Goal: Task Accomplishment & Management: Manage account settings

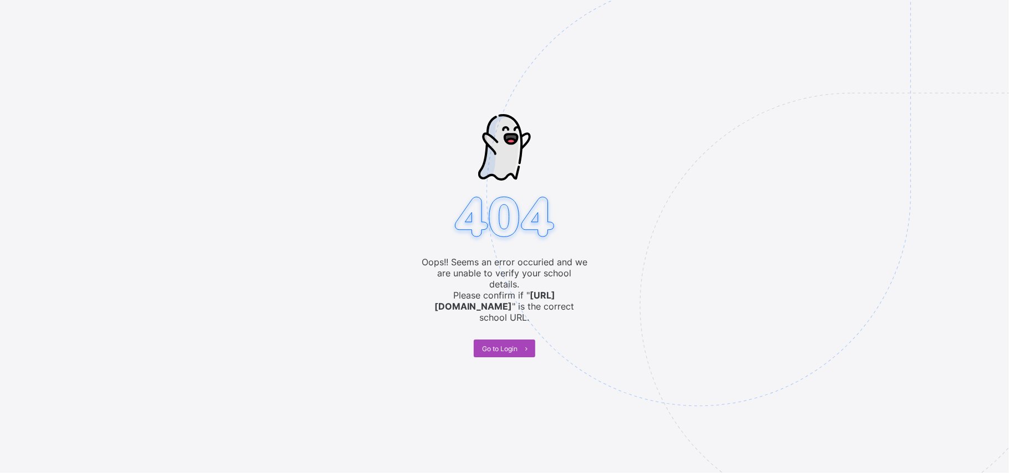
click at [489, 345] on span "Go to Login" at bounding box center [499, 349] width 35 height 8
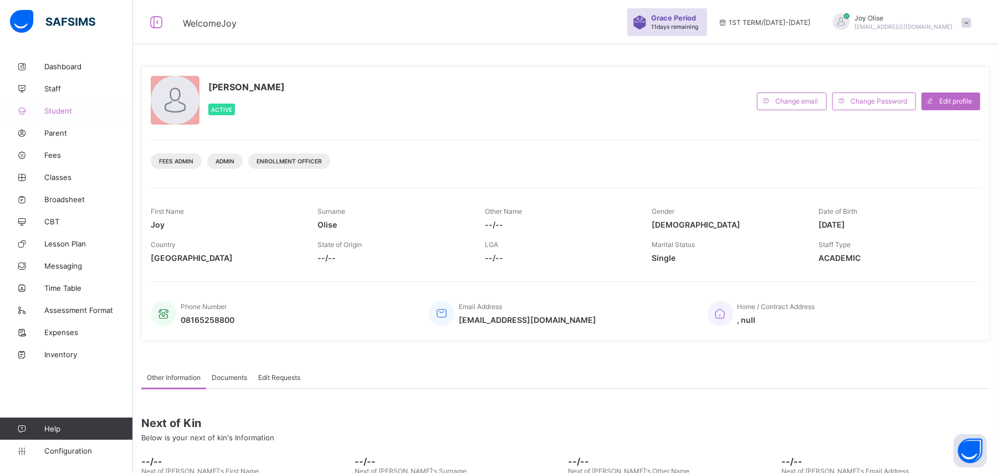
click at [61, 109] on span "Student" at bounding box center [88, 110] width 89 height 9
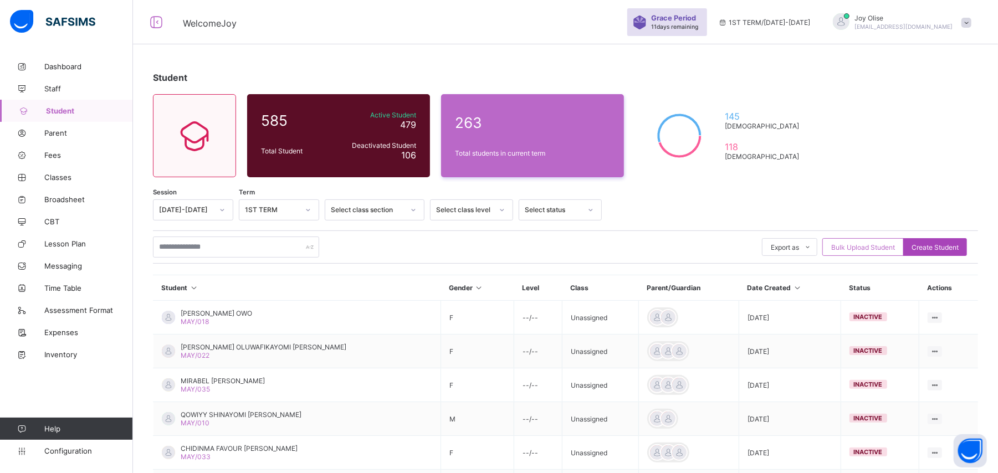
click at [953, 247] on span "Create Student" at bounding box center [935, 247] width 47 height 8
select select "**"
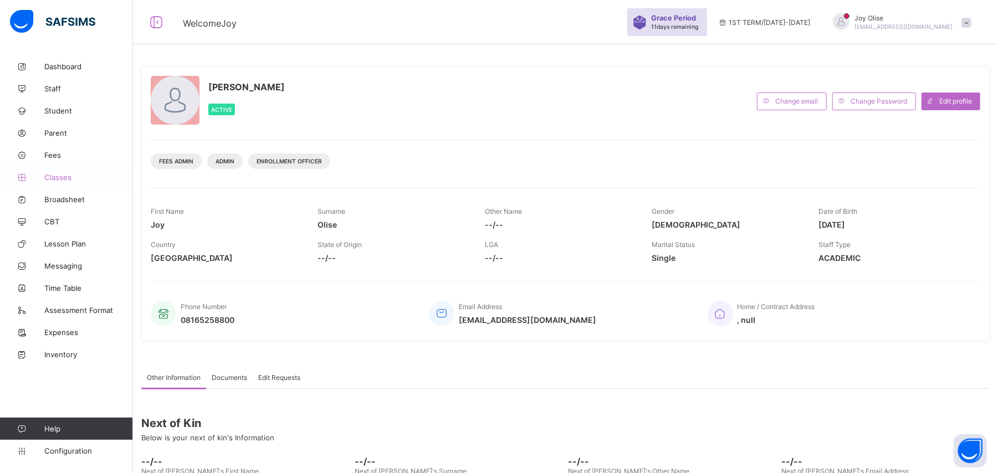
click at [54, 176] on span "Classes" at bounding box center [88, 177] width 89 height 9
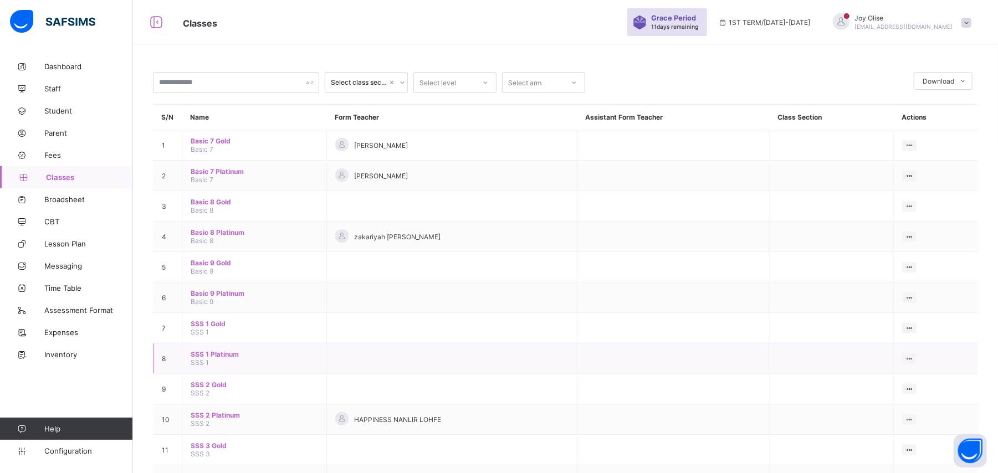
click at [202, 354] on span "SSS 1 Platinum" at bounding box center [255, 354] width 128 height 8
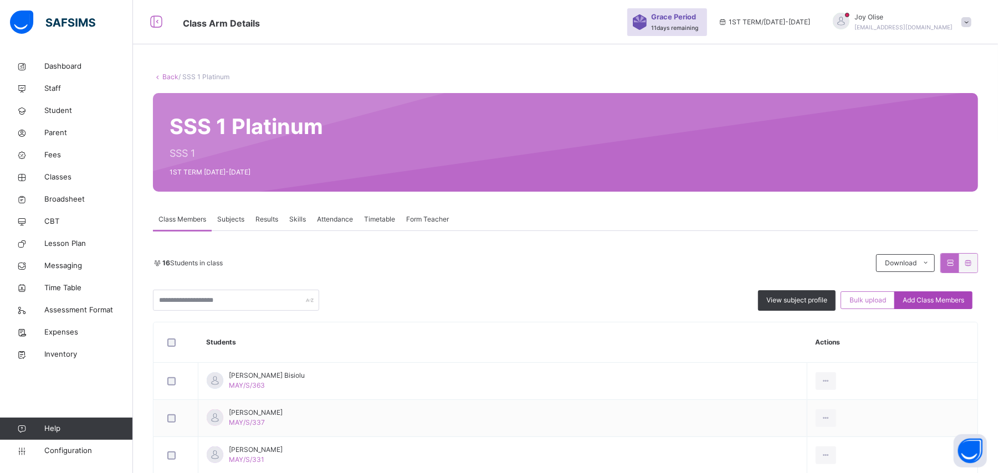
click at [932, 302] on span "Add Class Members" at bounding box center [934, 300] width 62 height 10
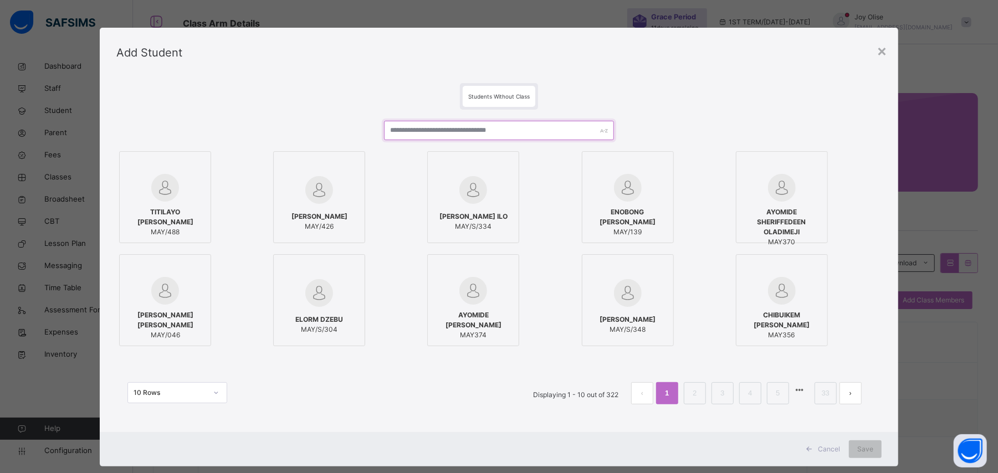
click at [440, 131] on input "text" at bounding box center [499, 130] width 230 height 19
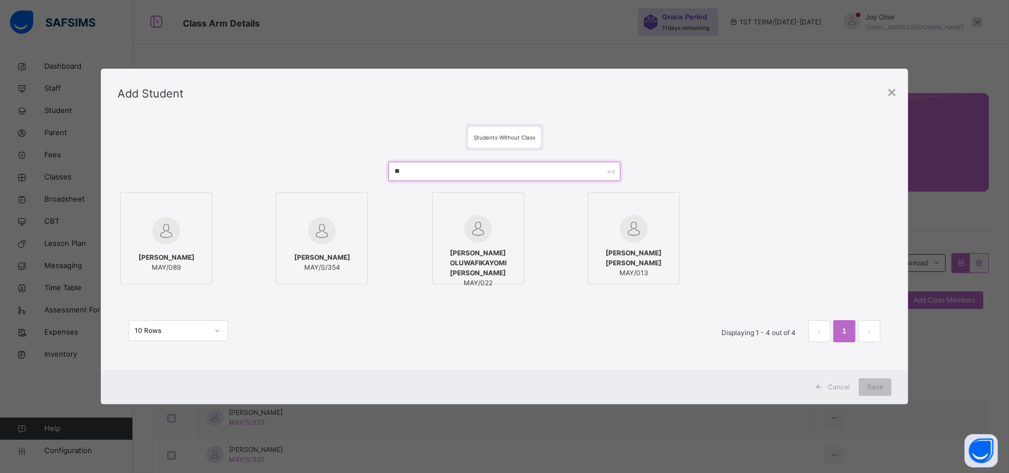
type input "*"
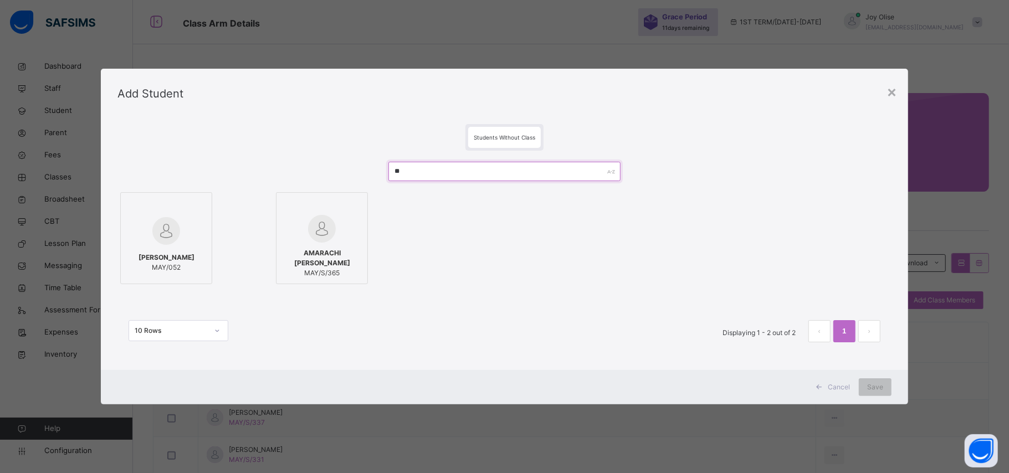
type input "*"
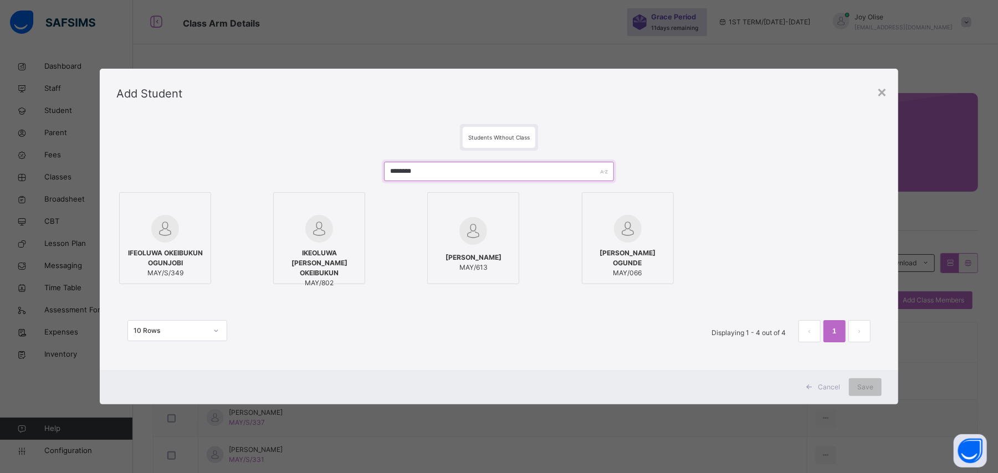
type input "********"
click at [162, 248] on span "IFEOLUWA OKEIBUKUN OGUNJOBI" at bounding box center [165, 258] width 80 height 20
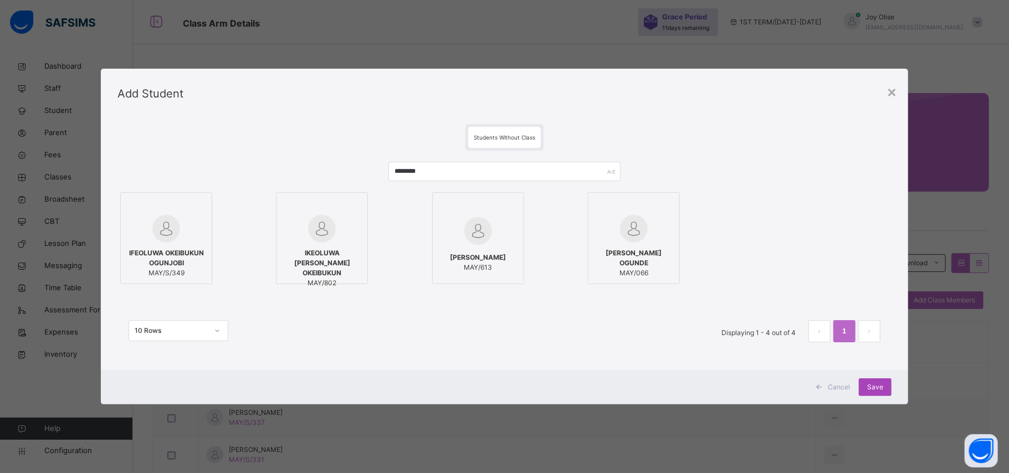
click at [868, 385] on span "Save" at bounding box center [876, 388] width 16 height 10
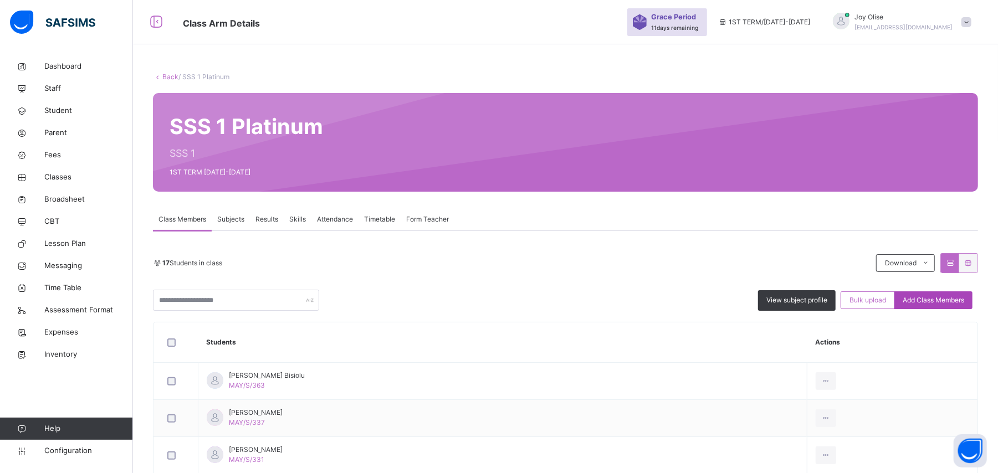
click at [927, 300] on span "Add Class Members" at bounding box center [934, 300] width 62 height 10
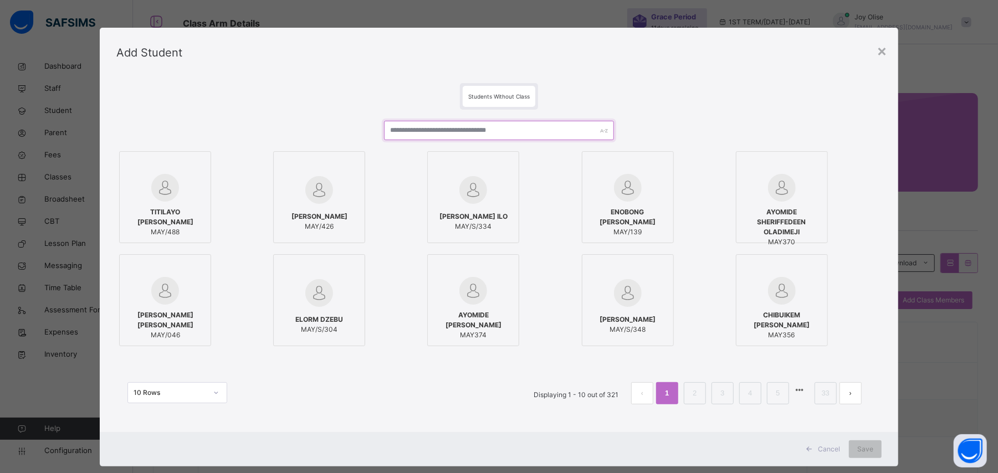
click at [567, 134] on input "text" at bounding box center [499, 130] width 230 height 19
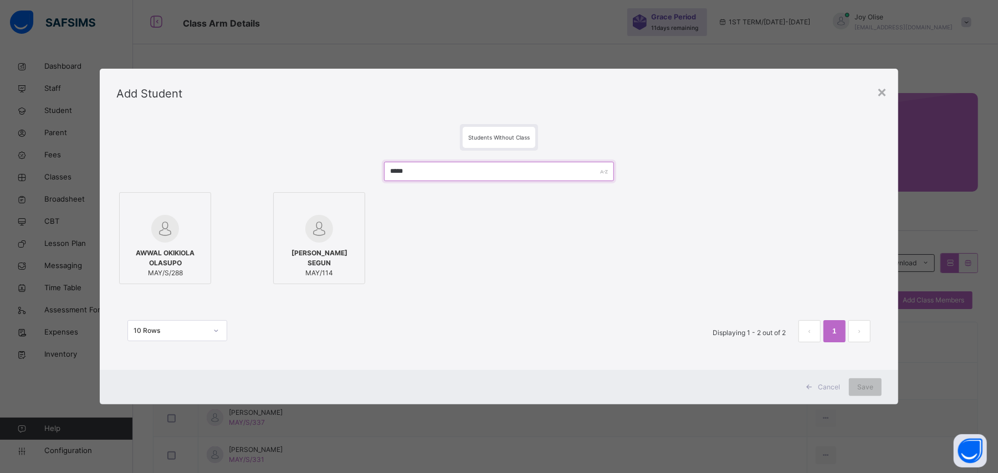
type input "*****"
click at [191, 244] on div "AWWAL OKIKIOLA OLASUPO MAY/S/288" at bounding box center [165, 263] width 80 height 41
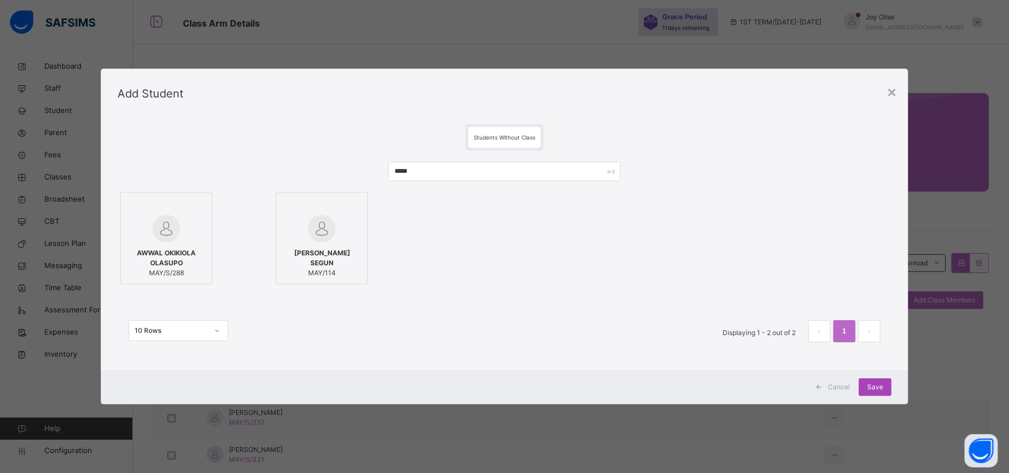
click at [869, 389] on span "Save" at bounding box center [876, 388] width 16 height 10
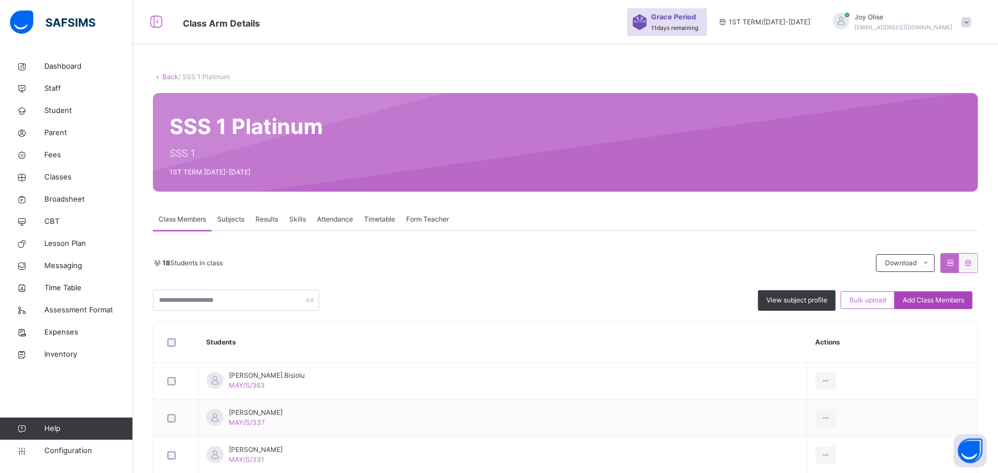
click at [929, 298] on span "Add Class Members" at bounding box center [934, 300] width 62 height 10
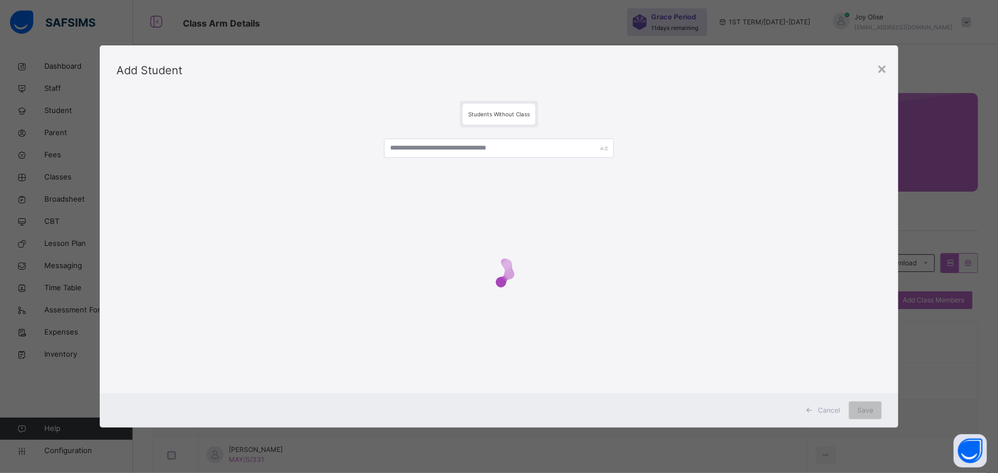
click at [754, 293] on div at bounding box center [499, 271] width 766 height 44
click at [522, 139] on input "text" at bounding box center [499, 148] width 230 height 19
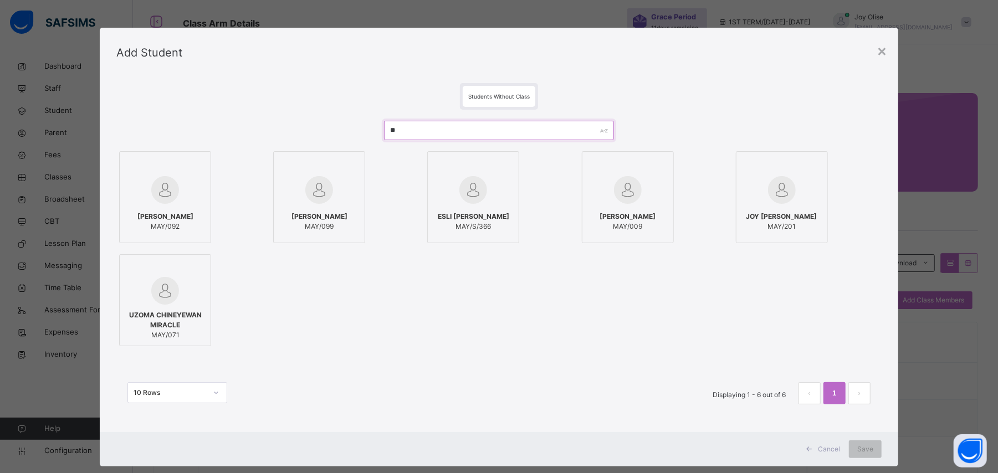
type input "*"
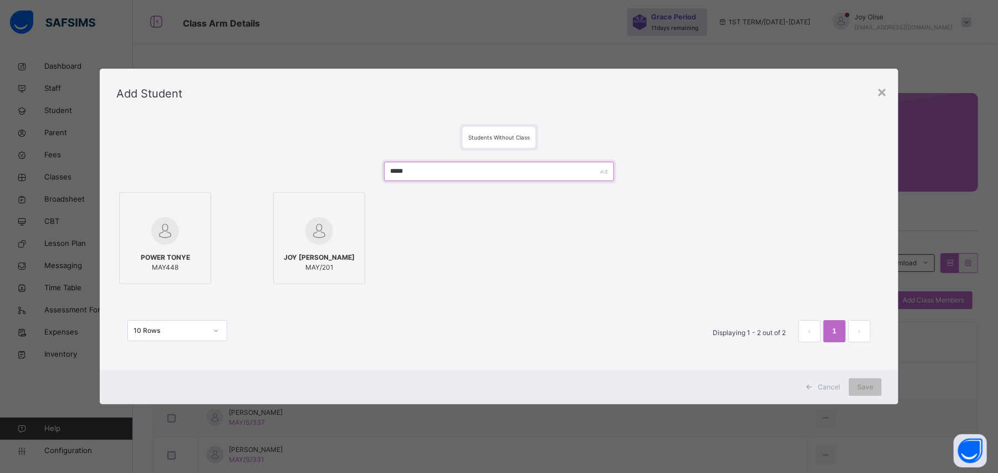
type input "*****"
click at [149, 261] on span "POWER TONYE" at bounding box center [165, 258] width 49 height 10
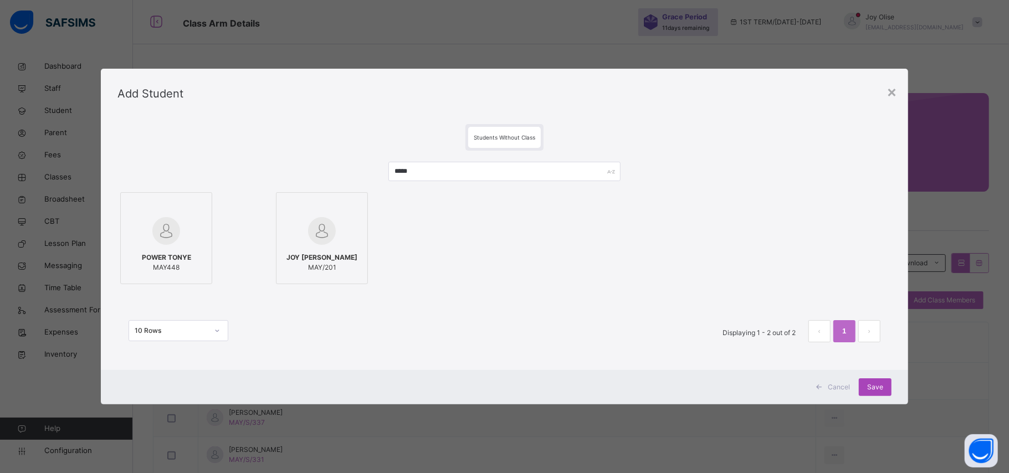
click at [877, 380] on div "Save" at bounding box center [875, 388] width 33 height 18
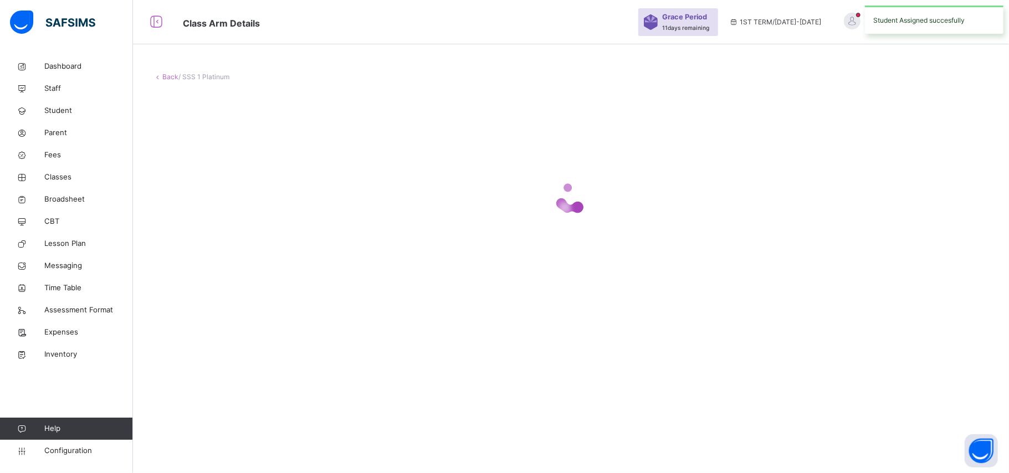
click at [875, 388] on div "Back / SSS 1 Platinum" at bounding box center [571, 236] width 876 height 473
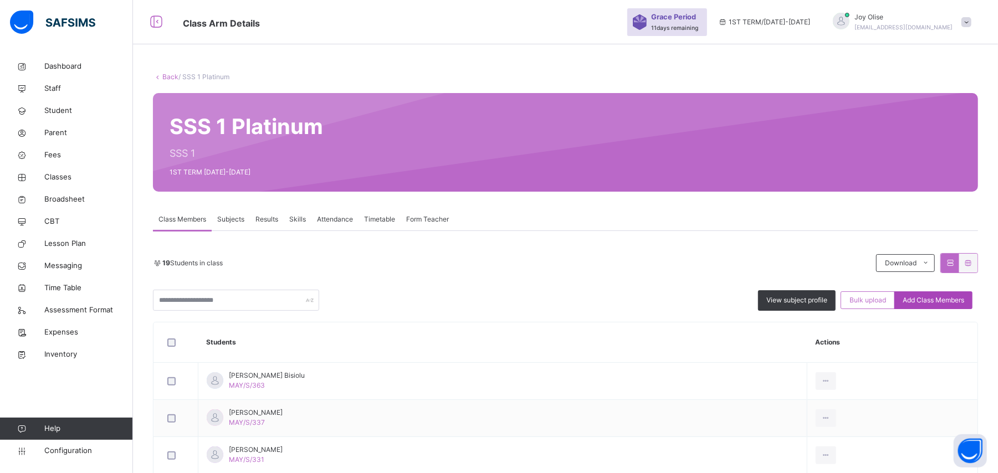
click at [947, 303] on span "Add Class Members" at bounding box center [934, 300] width 62 height 10
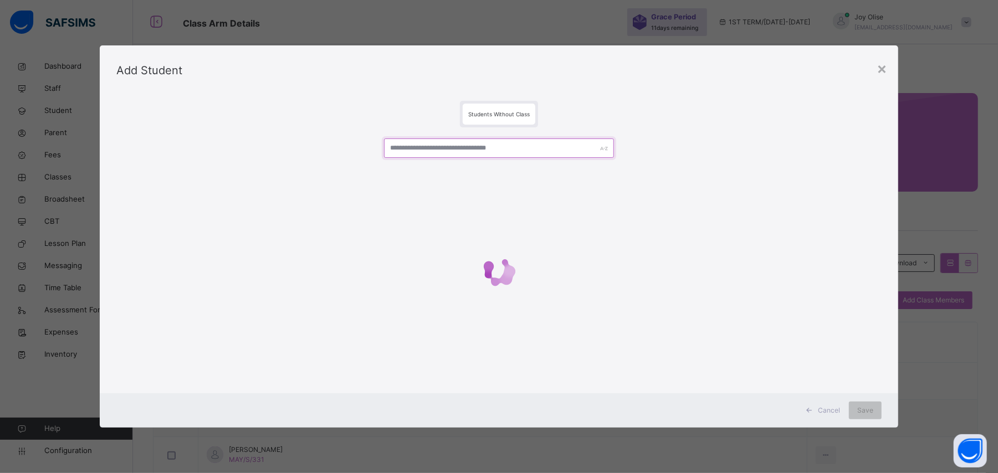
click at [406, 153] on input "text" at bounding box center [499, 148] width 230 height 19
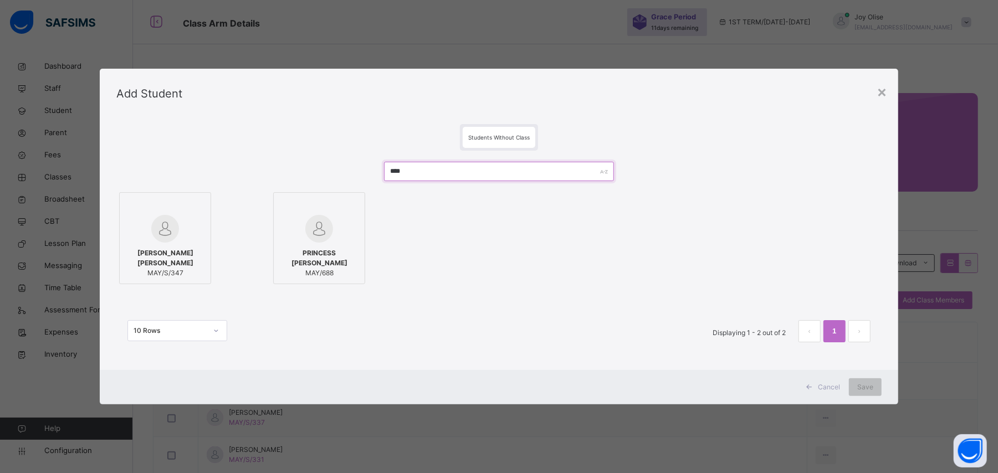
type input "****"
click at [345, 239] on div at bounding box center [319, 229] width 80 height 28
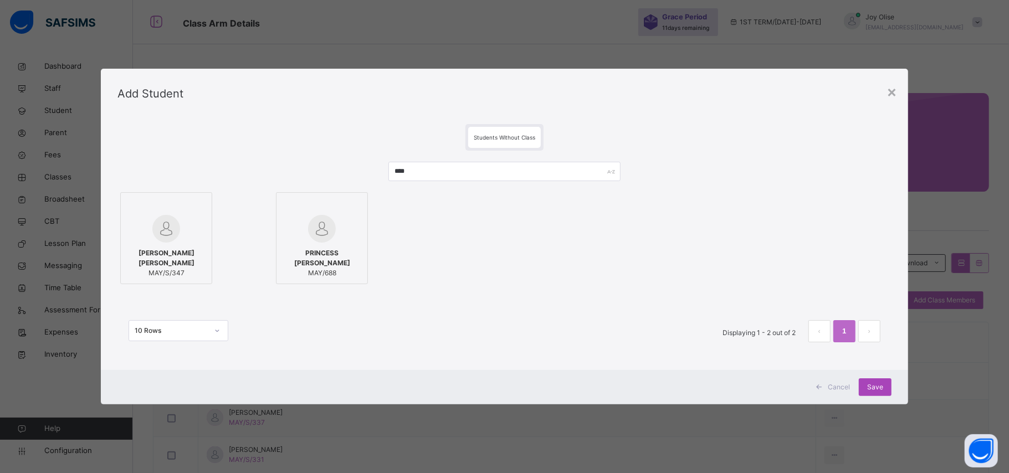
click at [867, 386] on div "Save" at bounding box center [875, 388] width 33 height 18
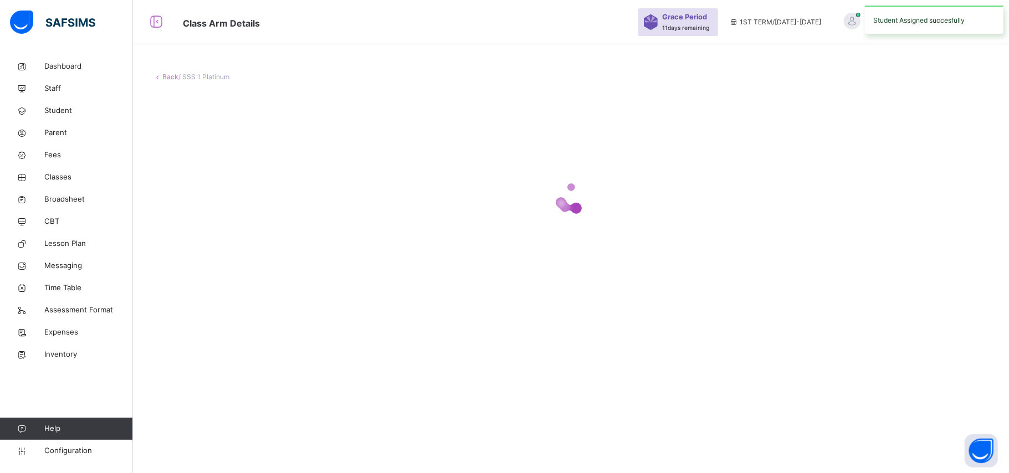
click at [867, 386] on div "Back / SSS 1 Platinum" at bounding box center [571, 236] width 876 height 473
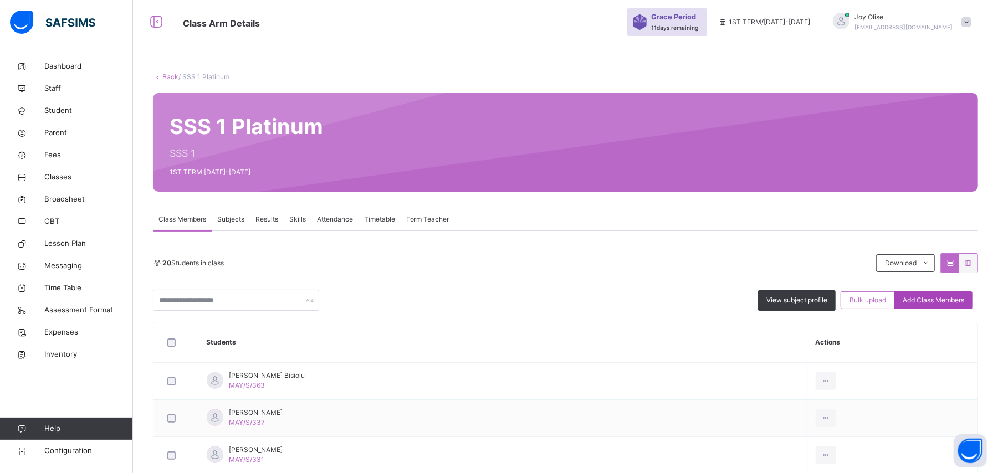
click at [946, 294] on div "Add Class Members" at bounding box center [934, 301] width 78 height 18
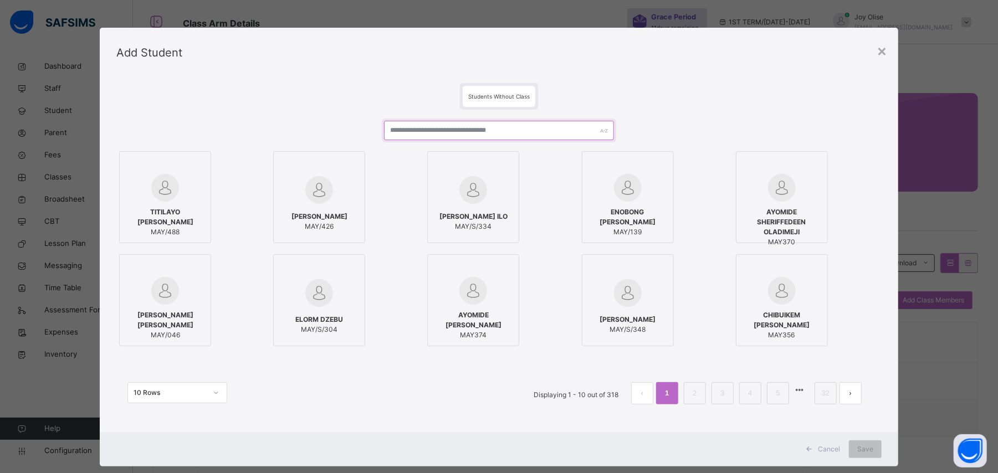
click at [448, 125] on input "text" at bounding box center [499, 130] width 230 height 19
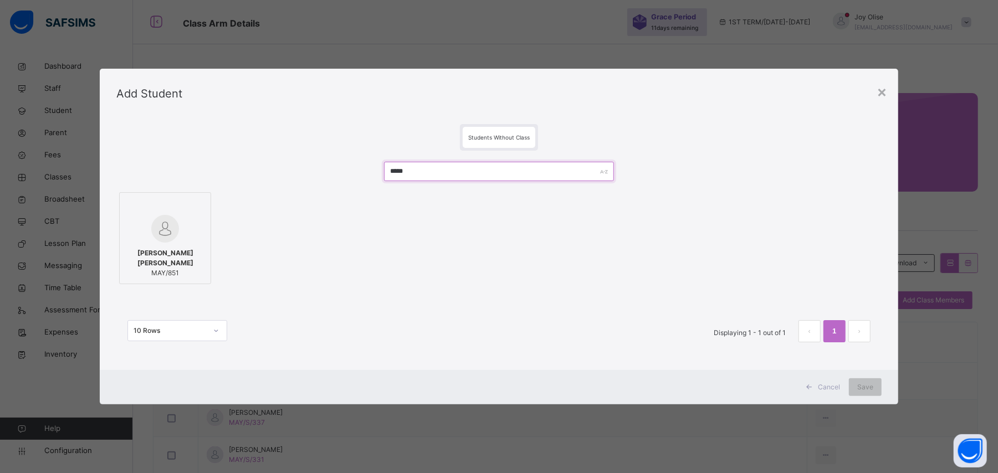
type input "*****"
click at [125, 226] on div at bounding box center [165, 229] width 80 height 28
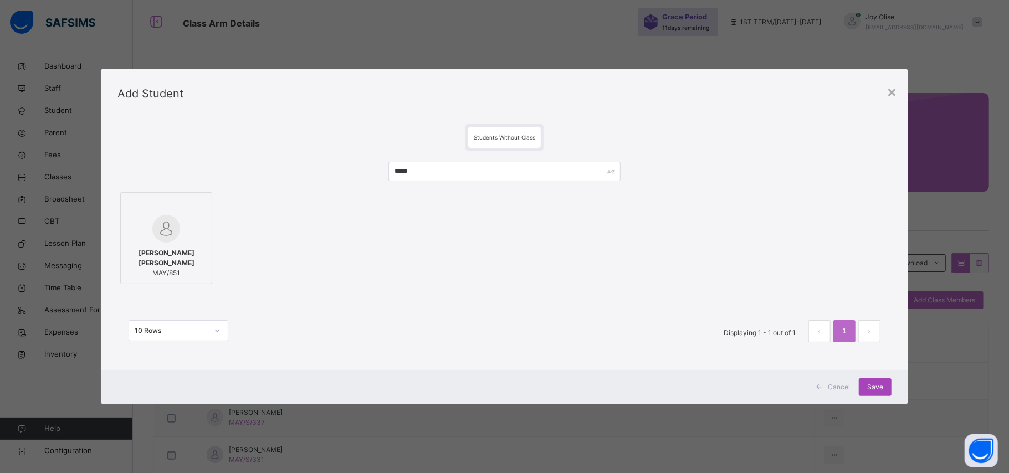
click at [870, 384] on span "Save" at bounding box center [876, 388] width 16 height 10
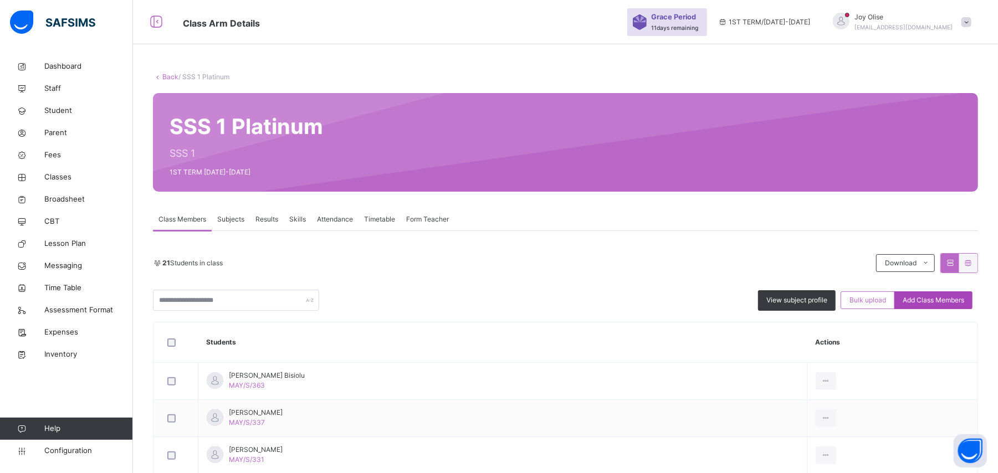
click at [960, 307] on div "Add Class Members" at bounding box center [934, 301] width 78 height 18
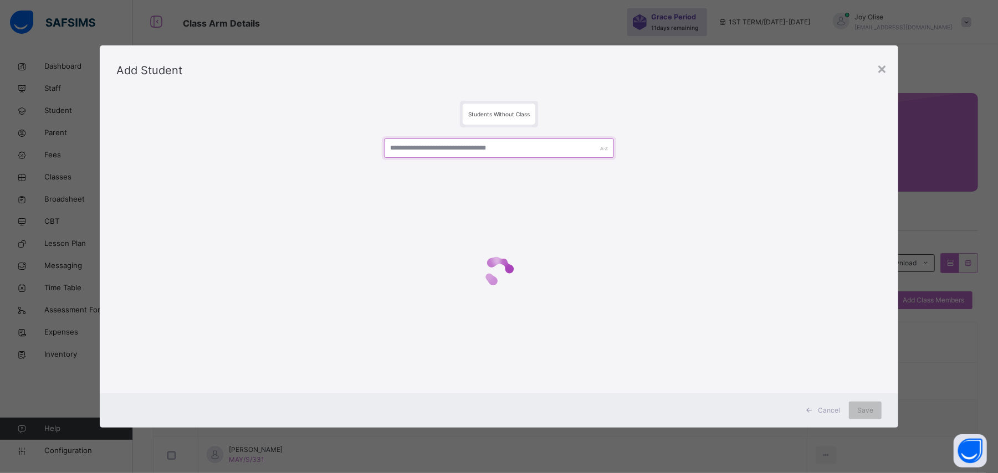
click at [402, 147] on input "text" at bounding box center [499, 148] width 230 height 19
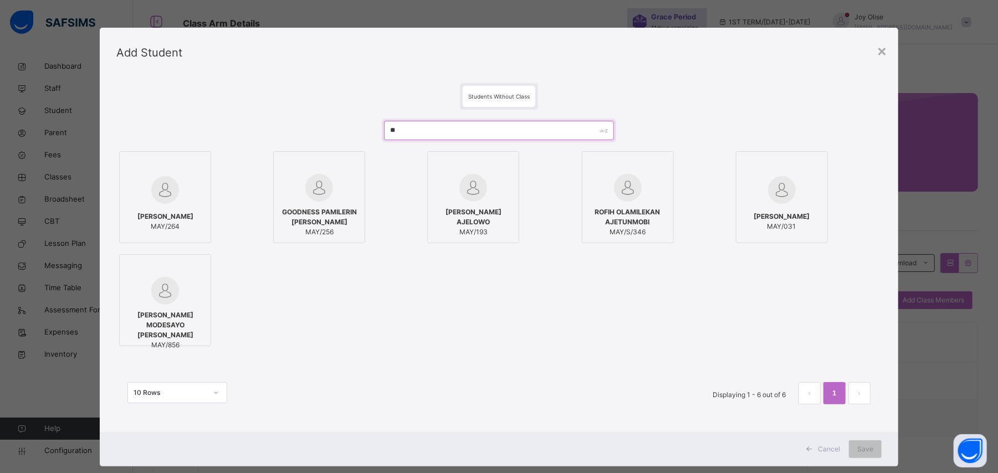
type input "**"
click at [652, 180] on div at bounding box center [628, 188] width 80 height 28
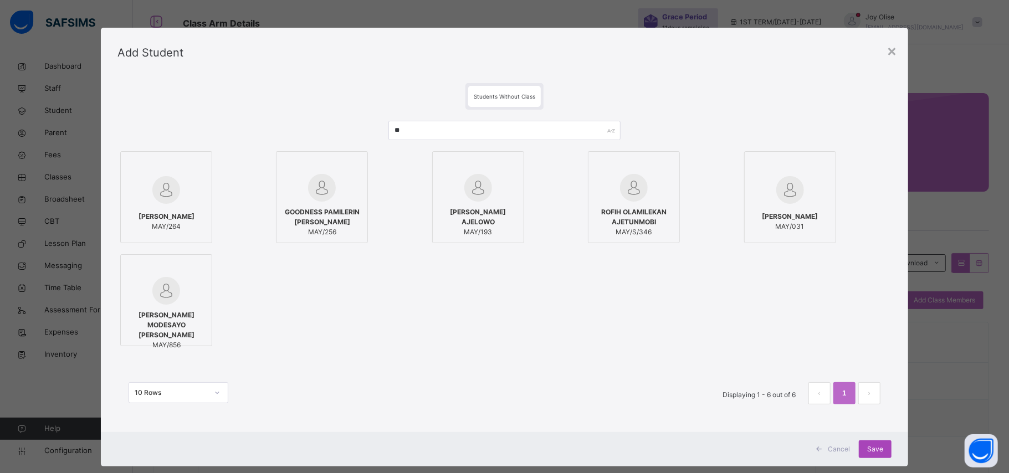
click at [869, 446] on span "Save" at bounding box center [876, 450] width 16 height 10
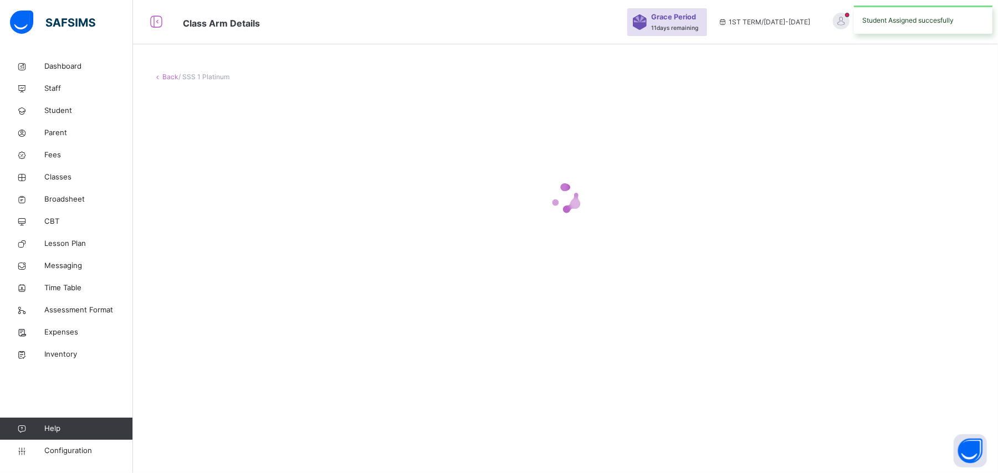
click at [869, 455] on div "Back / SSS 1 Platinum" at bounding box center [565, 236] width 865 height 473
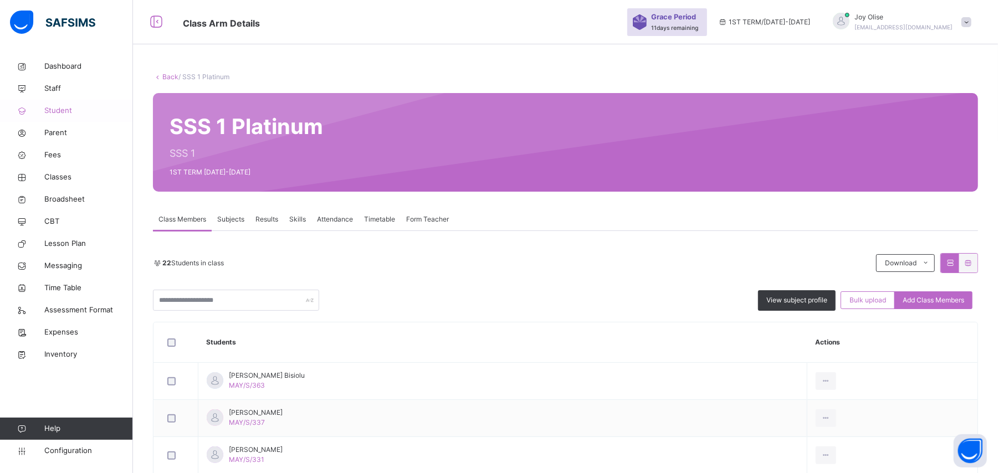
click at [53, 112] on span "Student" at bounding box center [88, 110] width 89 height 11
select select "**"
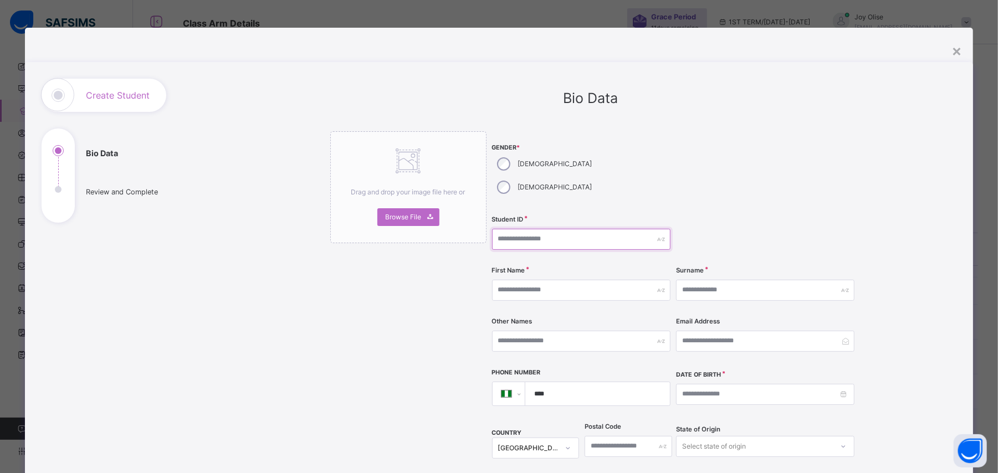
click at [540, 229] on input "text" at bounding box center [581, 239] width 179 height 21
type input "*******"
click at [633, 280] on input "text" at bounding box center [581, 290] width 179 height 21
type input "****"
type input "*********"
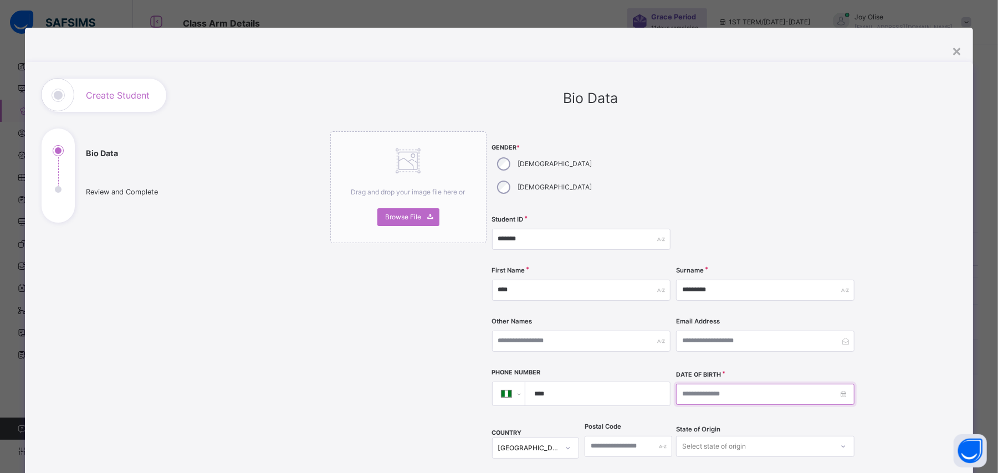
click at [722, 384] on input at bounding box center [765, 394] width 179 height 21
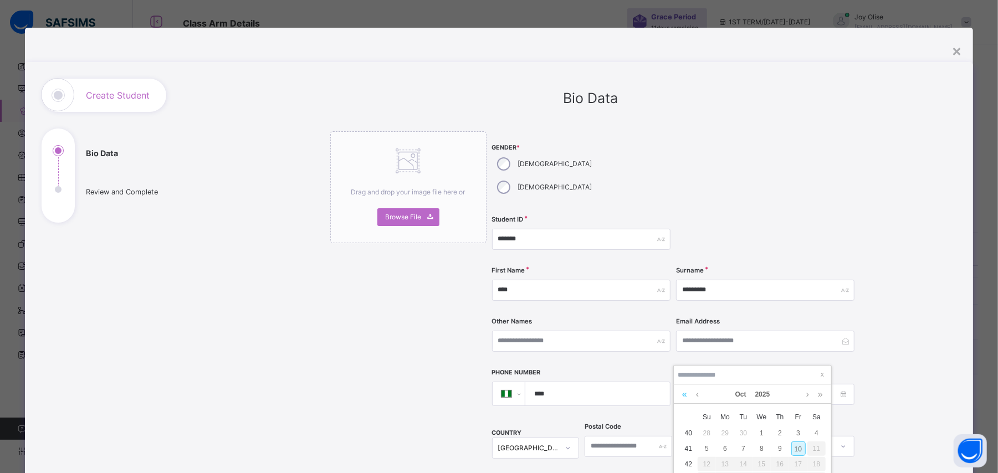
click at [686, 401] on link at bounding box center [685, 394] width 11 height 19
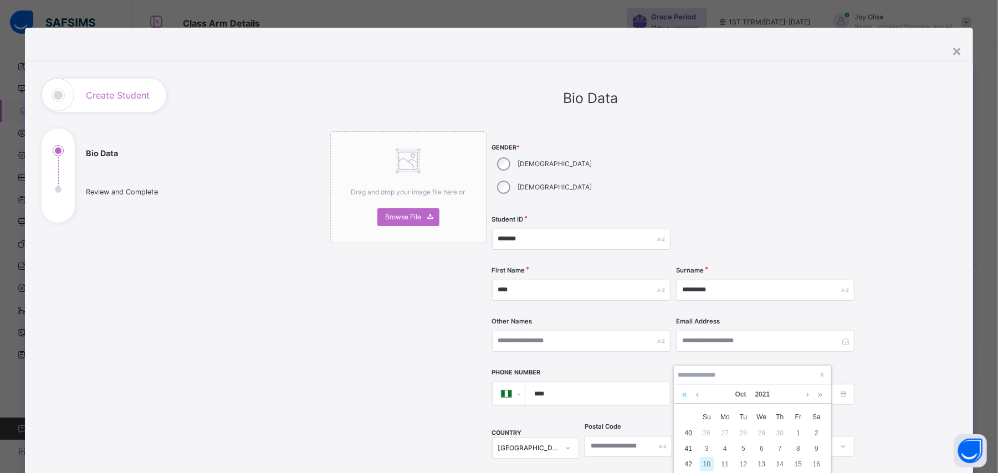
click at [686, 401] on link at bounding box center [685, 394] width 11 height 19
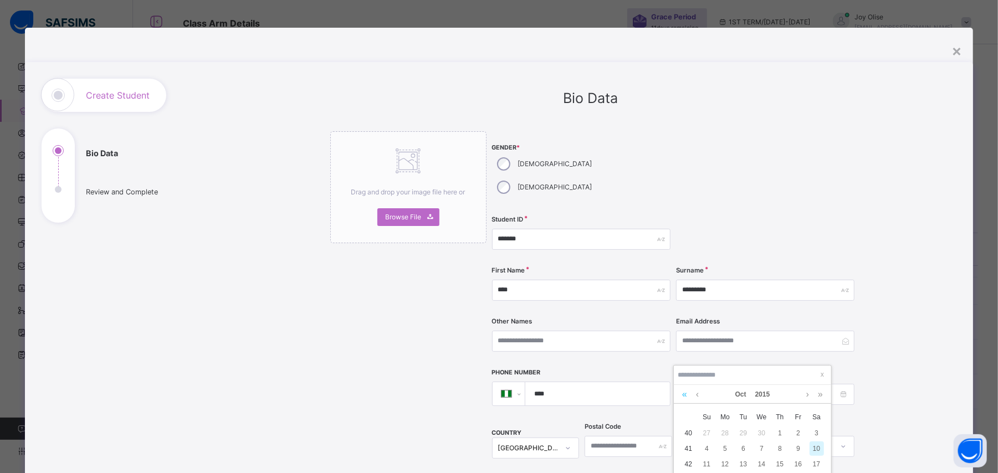
click at [686, 401] on link at bounding box center [685, 394] width 11 height 19
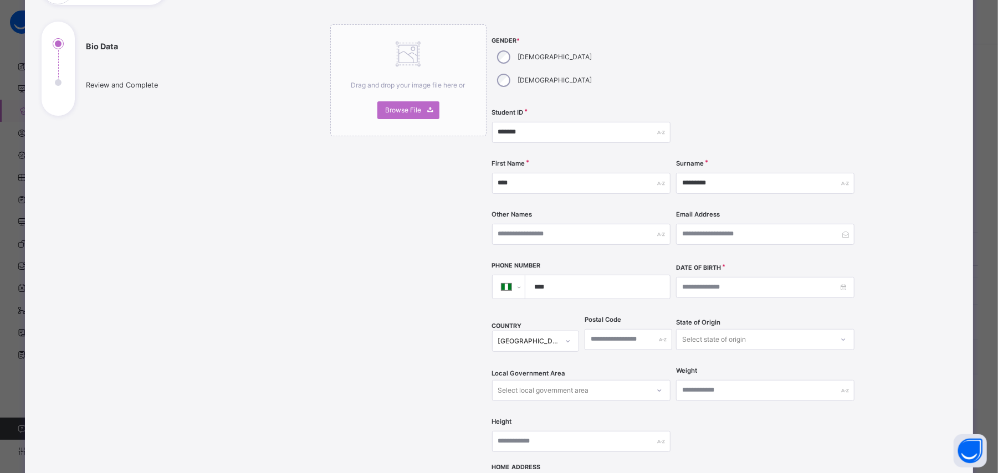
scroll to position [111, 0]
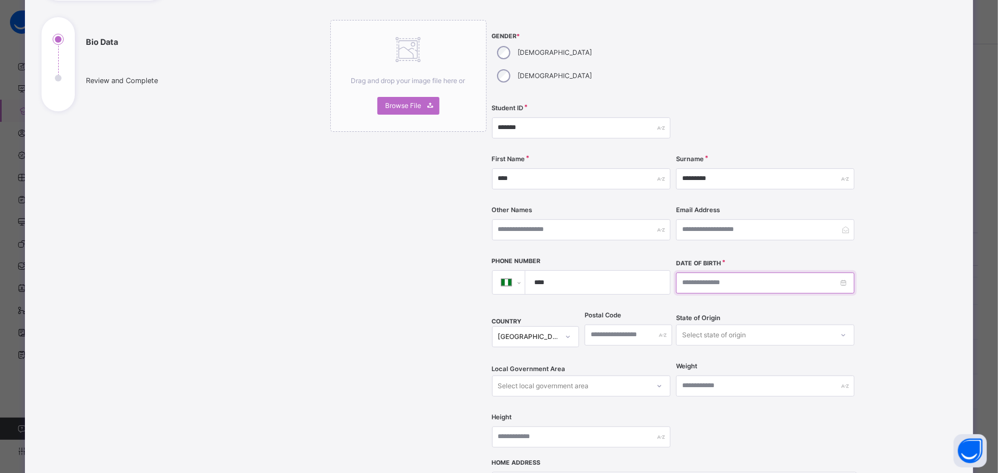
click at [795, 273] on input at bounding box center [765, 283] width 179 height 21
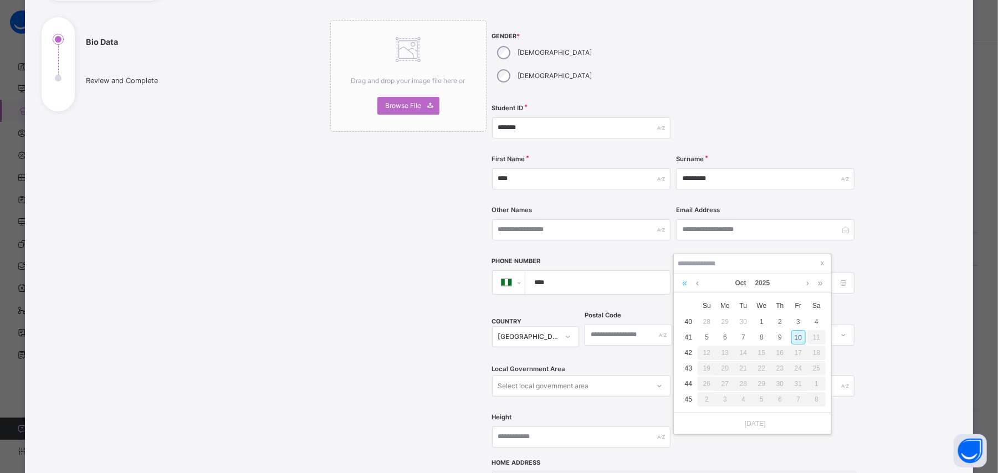
click at [681, 284] on link at bounding box center [685, 283] width 11 height 19
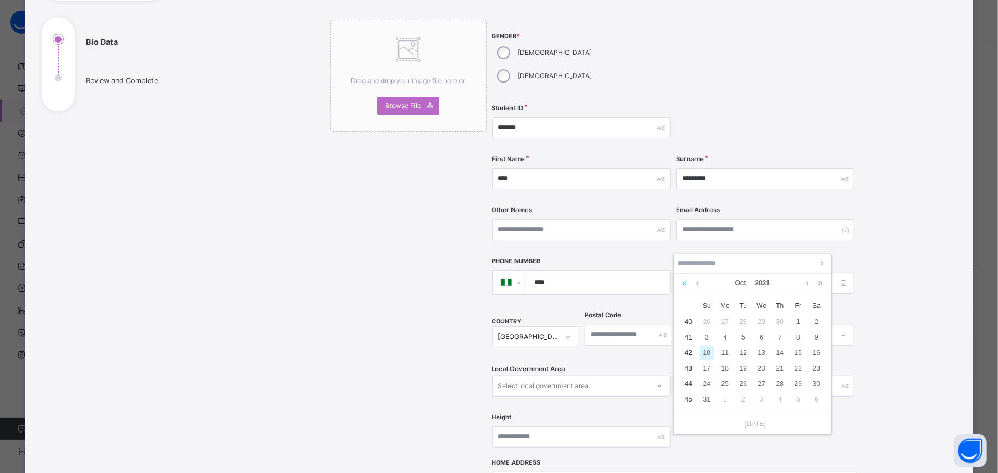
click at [681, 284] on link at bounding box center [685, 283] width 11 height 19
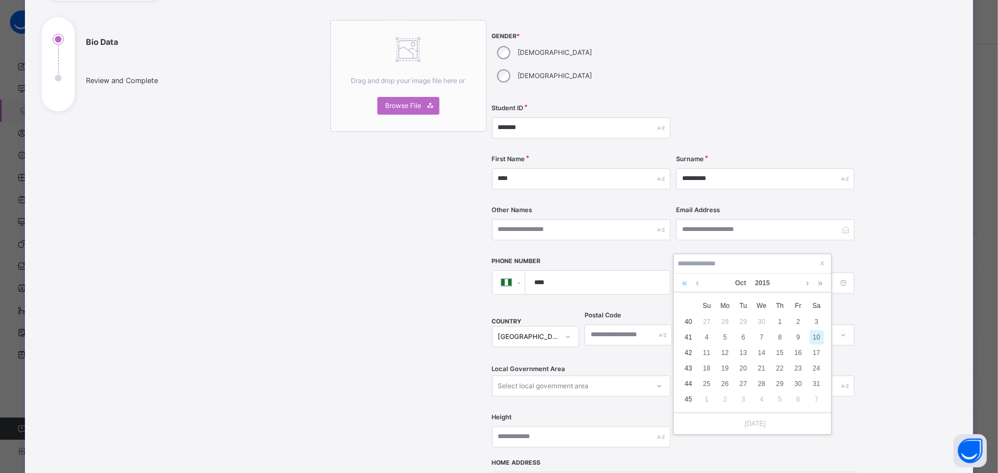
click at [681, 284] on link at bounding box center [685, 283] width 11 height 19
click at [817, 283] on link at bounding box center [820, 283] width 11 height 19
click at [741, 355] on div "13" at bounding box center [744, 353] width 14 height 14
type input "**********"
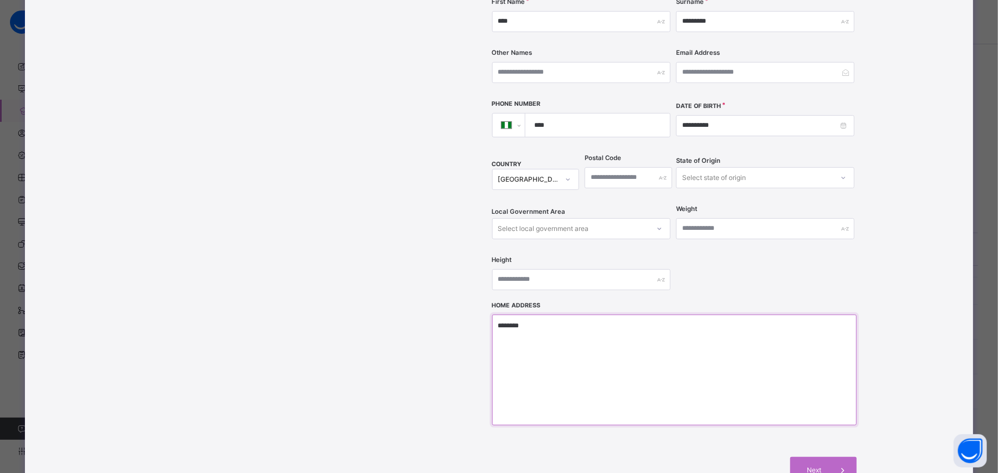
scroll to position [303, 0]
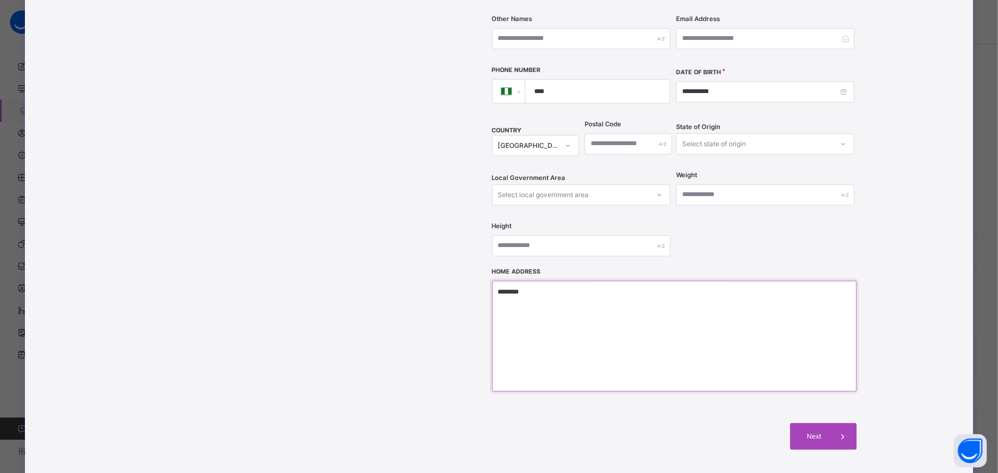
type textarea "********"
click at [819, 432] on span "Next" at bounding box center [815, 437] width 32 height 10
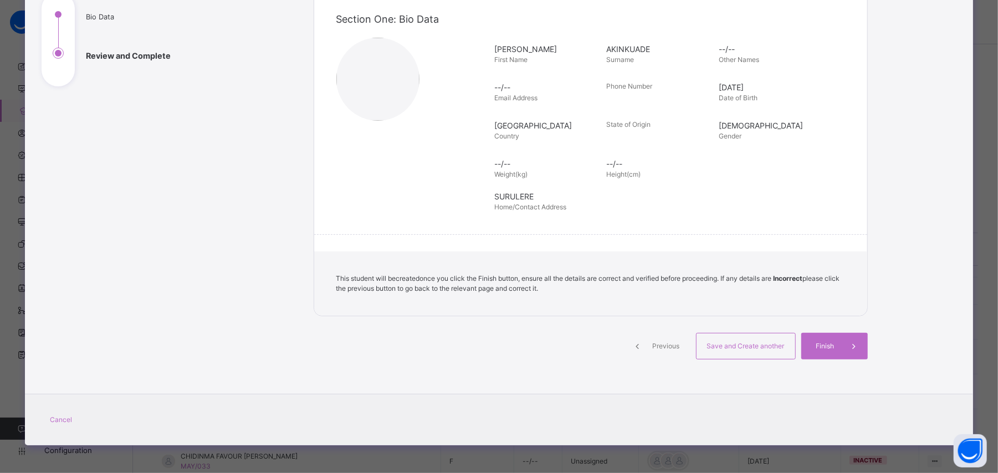
scroll to position [136, 0]
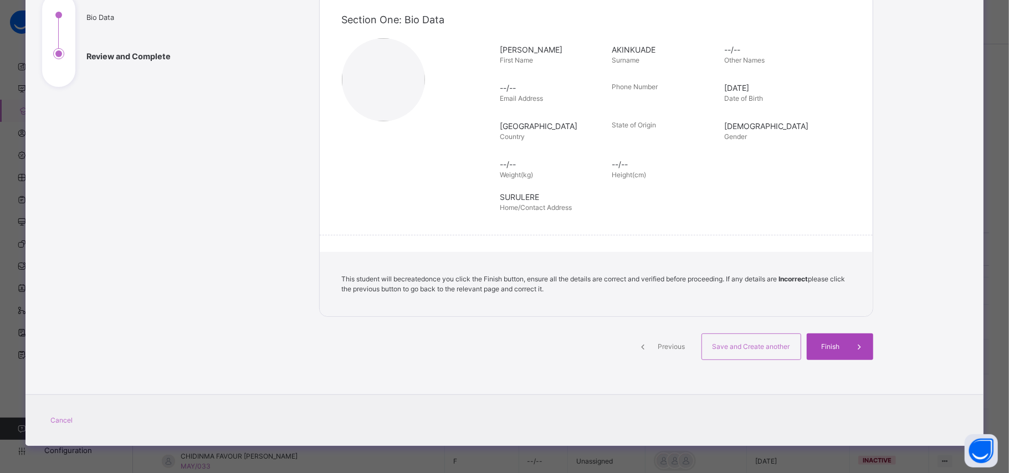
click at [834, 346] on span "Finish" at bounding box center [831, 347] width 32 height 10
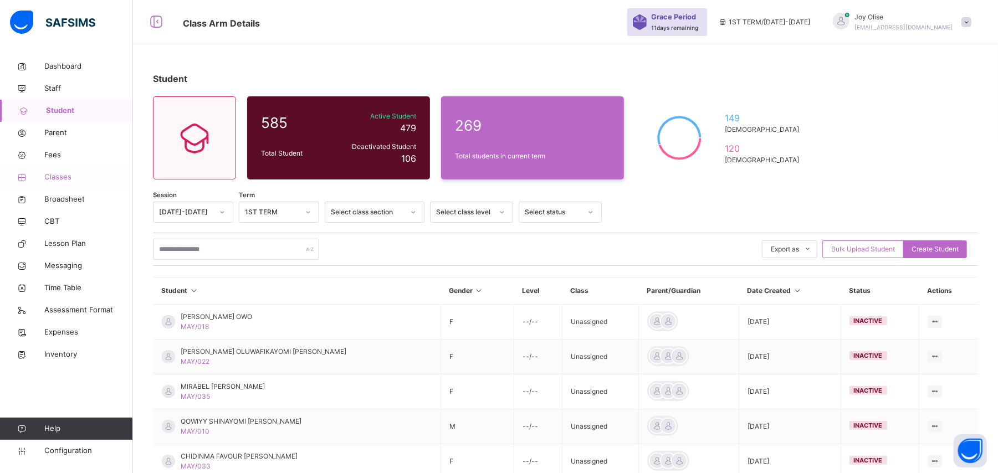
click at [61, 181] on span "Classes" at bounding box center [88, 177] width 89 height 11
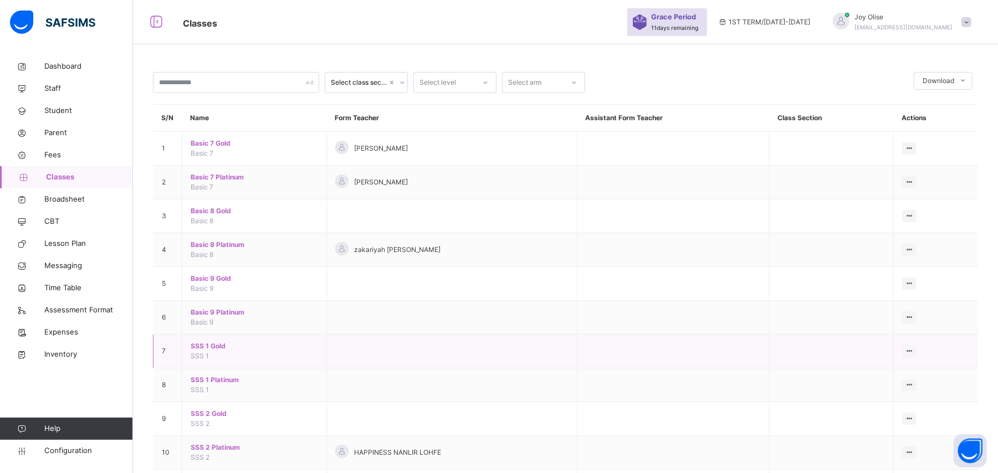
click at [213, 344] on span "SSS 1 Gold" at bounding box center [255, 346] width 128 height 10
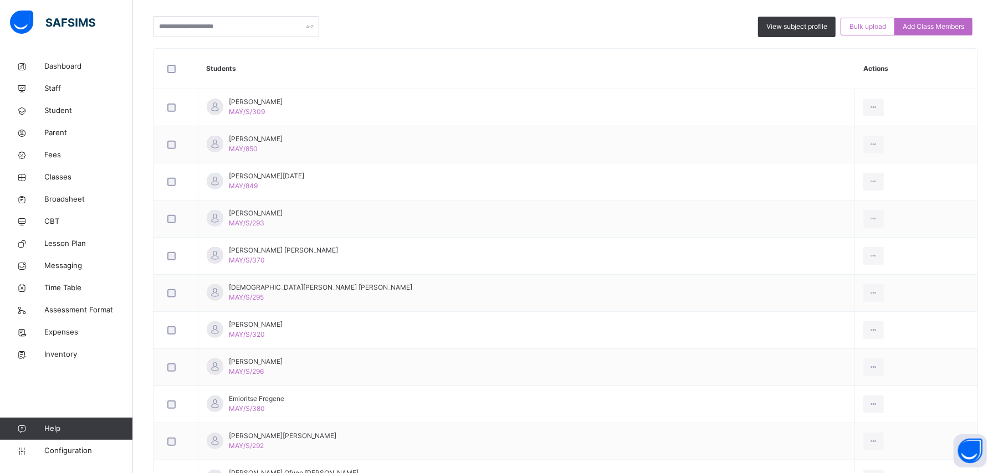
scroll to position [424, 0]
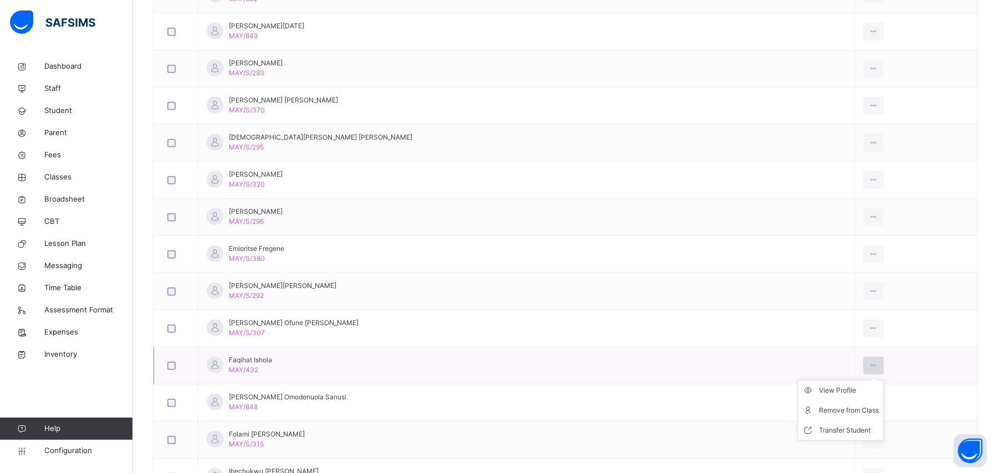
click at [869, 371] on icon at bounding box center [873, 366] width 9 height 10
click at [819, 433] on div "Transfer Student" at bounding box center [849, 430] width 60 height 11
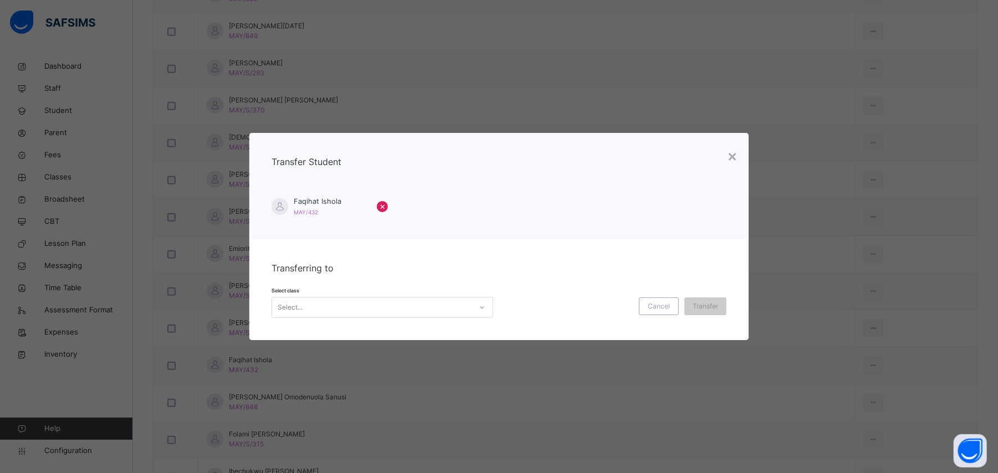
click at [400, 293] on div "Select class Select... Cancel Transfer" at bounding box center [499, 302] width 455 height 32
click at [402, 304] on div "Select..." at bounding box center [372, 307] width 200 height 17
click at [375, 334] on div "SSS 1 Platinum" at bounding box center [382, 332] width 221 height 19
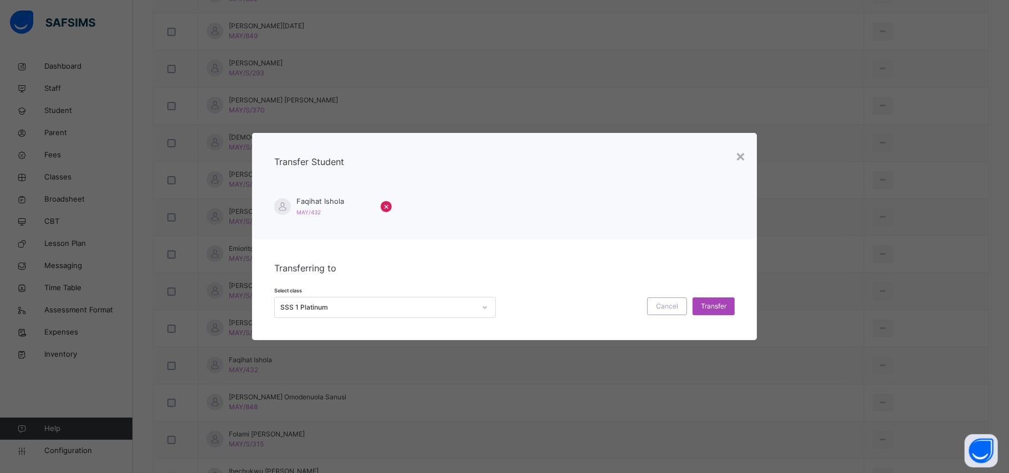
click at [723, 307] on span "Transfer" at bounding box center [714, 307] width 26 height 10
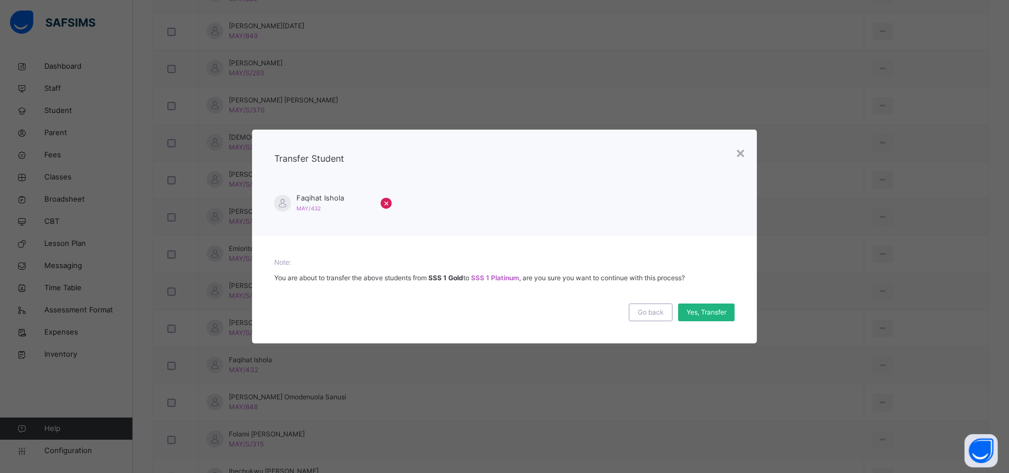
click at [713, 310] on span "Yes, Transfer" at bounding box center [707, 313] width 40 height 10
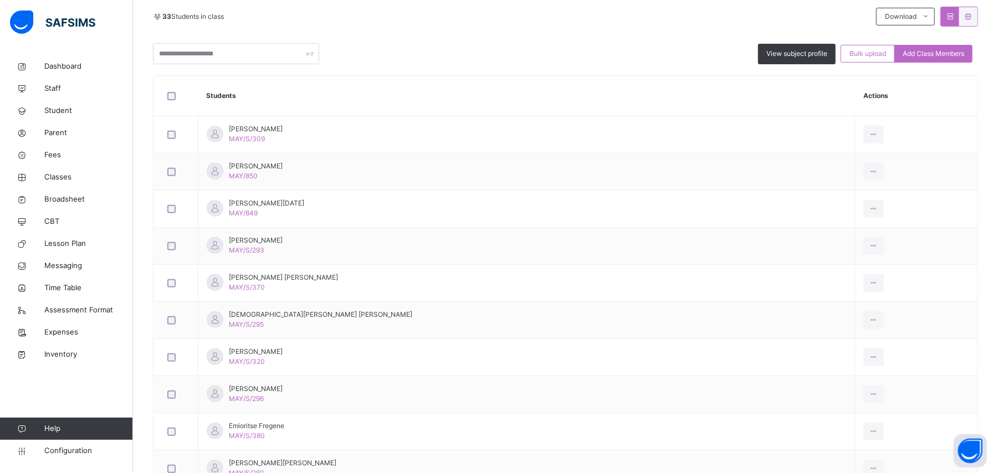
scroll to position [140, 0]
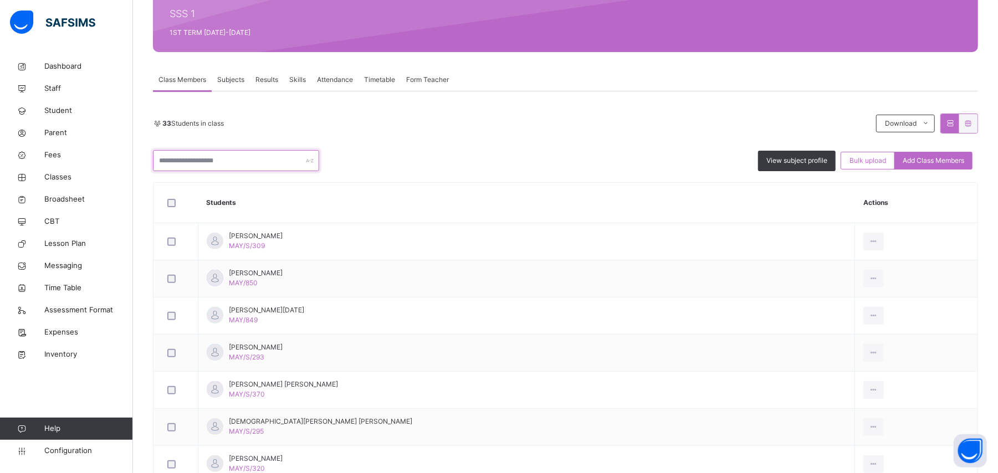
click at [290, 165] on input "text" at bounding box center [236, 160] width 166 height 21
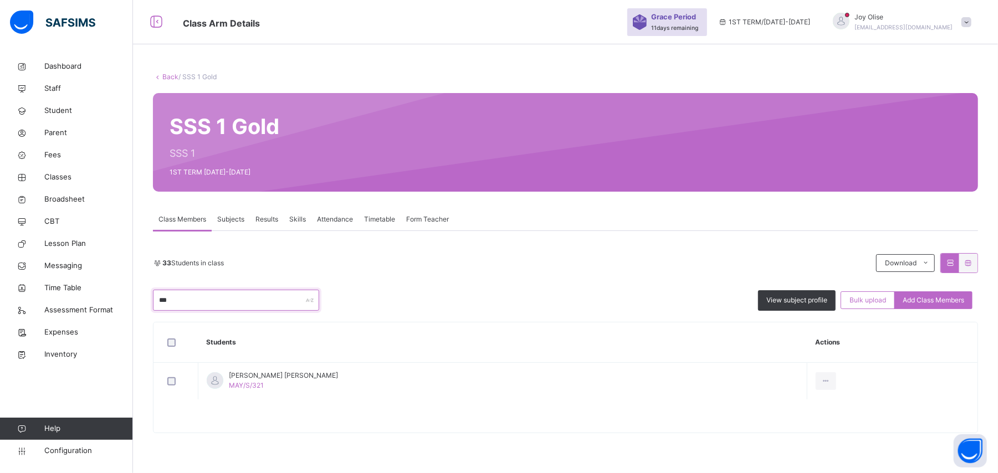
scroll to position [0, 0]
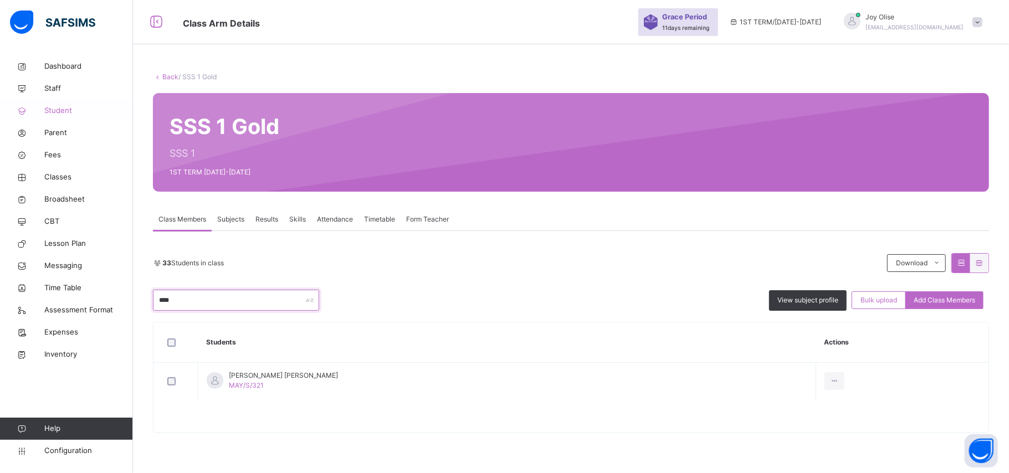
type input "****"
click at [52, 114] on span "Student" at bounding box center [88, 110] width 89 height 11
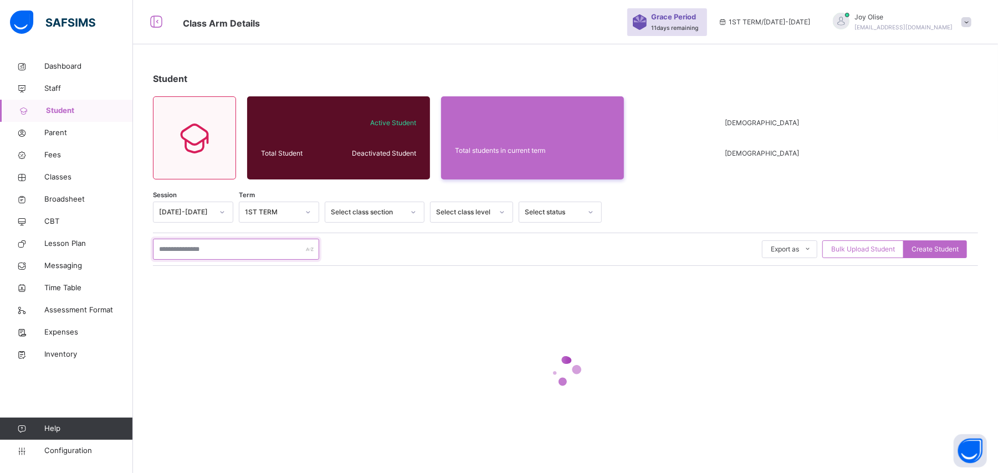
click at [246, 253] on input "text" at bounding box center [236, 249] width 166 height 21
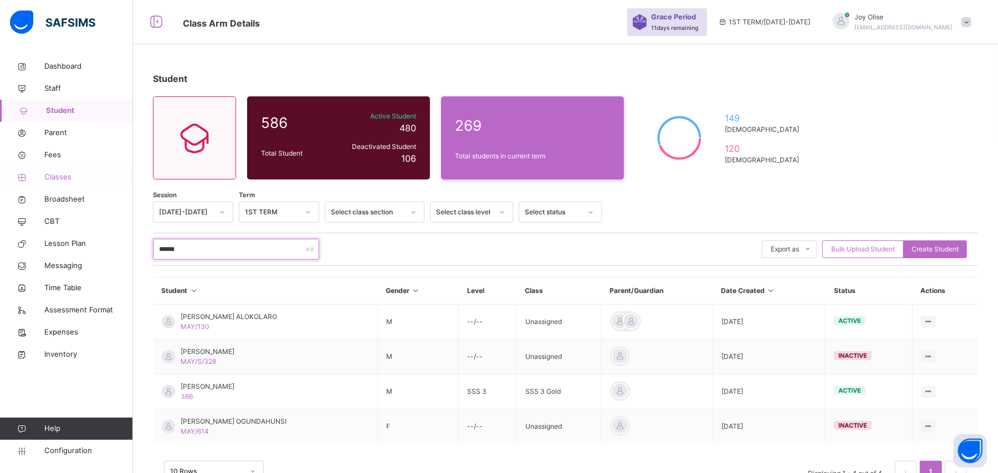
type input "******"
click at [54, 176] on span "Classes" at bounding box center [88, 177] width 89 height 11
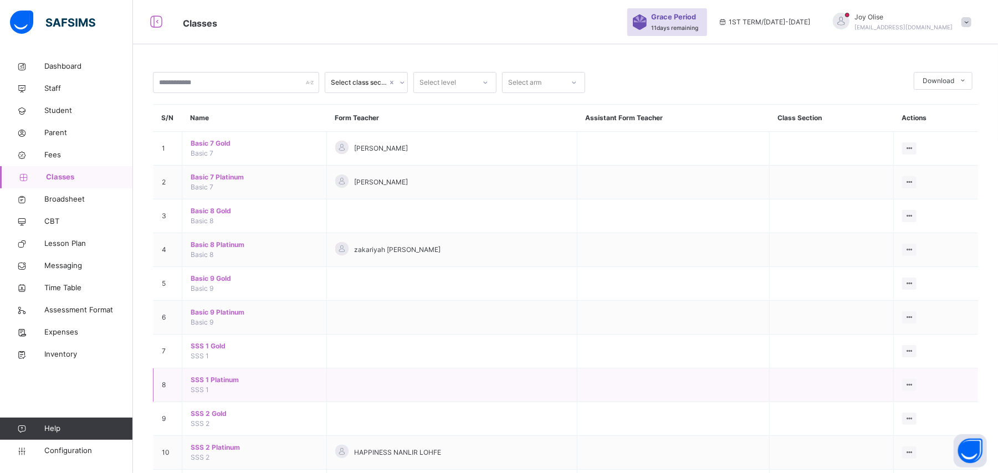
click at [214, 385] on span "SSS 1 Platinum" at bounding box center [255, 380] width 128 height 10
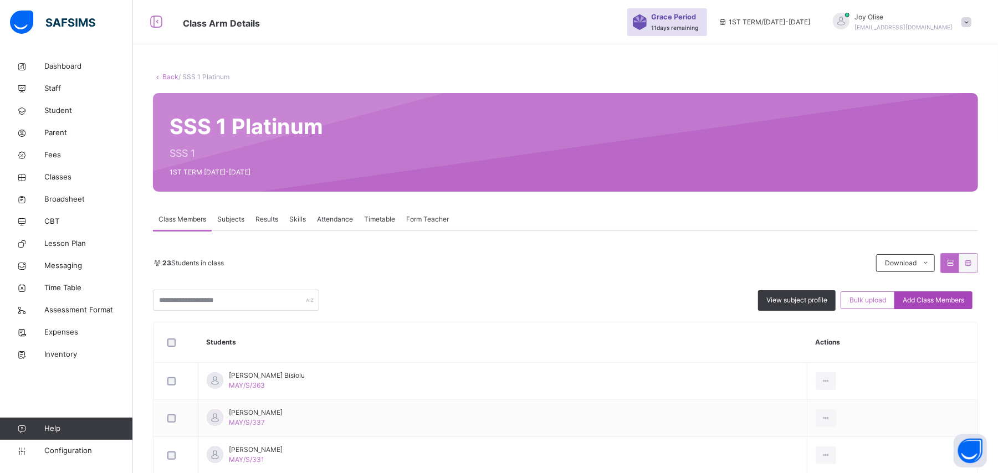
click at [922, 302] on span "Add Class Members" at bounding box center [934, 300] width 62 height 10
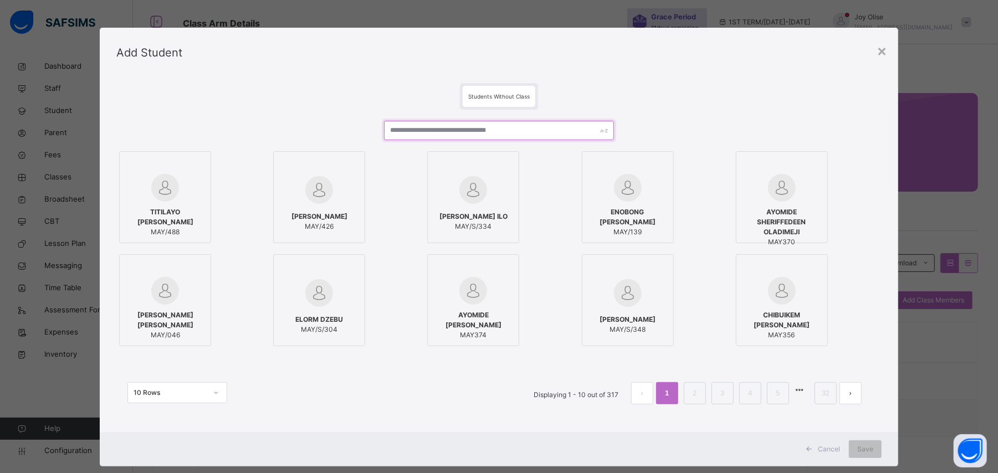
click at [506, 121] on input "text" at bounding box center [499, 130] width 230 height 19
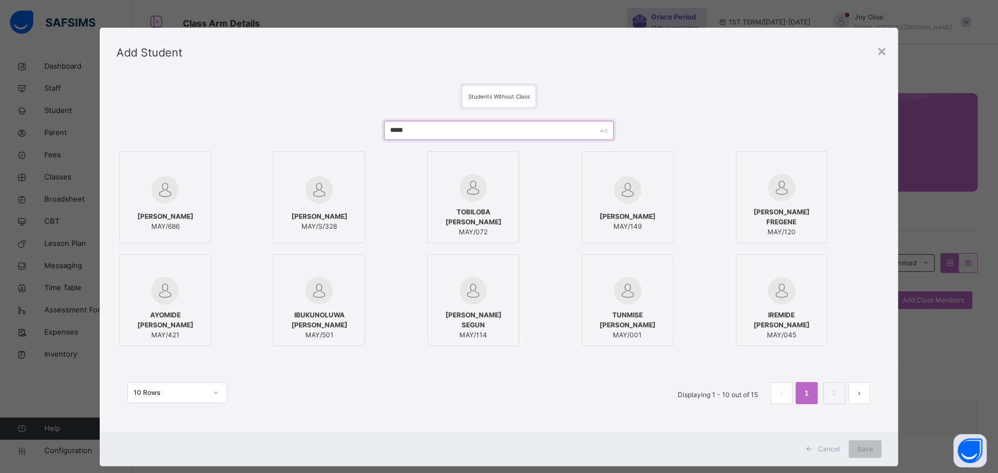
type input "*****"
click at [316, 200] on img at bounding box center [319, 190] width 28 height 28
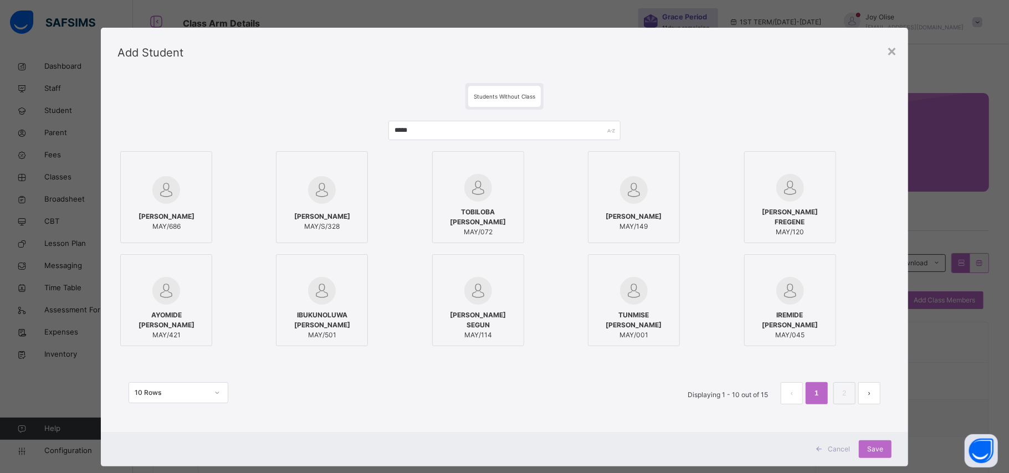
click at [316, 200] on img at bounding box center [322, 190] width 28 height 28
click at [438, 312] on span "[PERSON_NAME] SEGUN" at bounding box center [478, 320] width 80 height 20
click at [870, 448] on span "Save" at bounding box center [876, 450] width 16 height 10
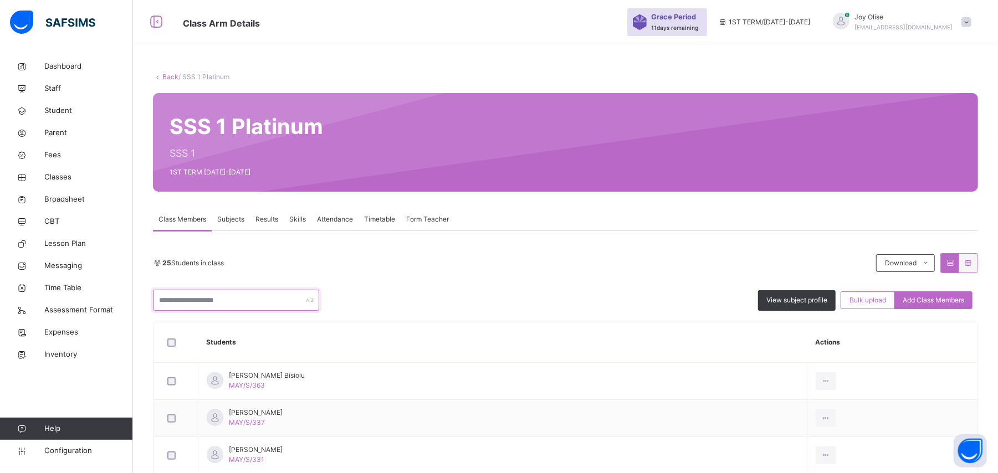
click at [236, 304] on input "text" at bounding box center [236, 300] width 166 height 21
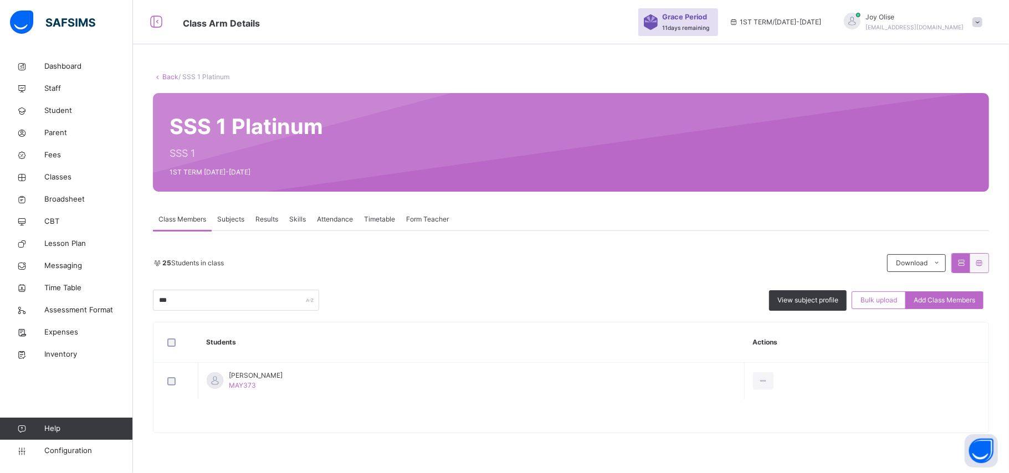
click at [337, 265] on div "25 Students in class" at bounding box center [517, 263] width 729 height 10
click at [274, 304] on input "***" at bounding box center [236, 300] width 166 height 21
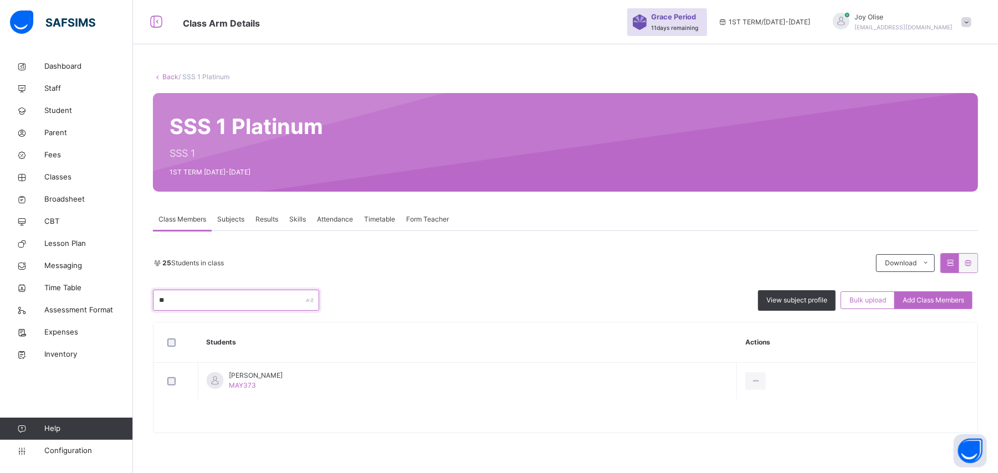
type input "*"
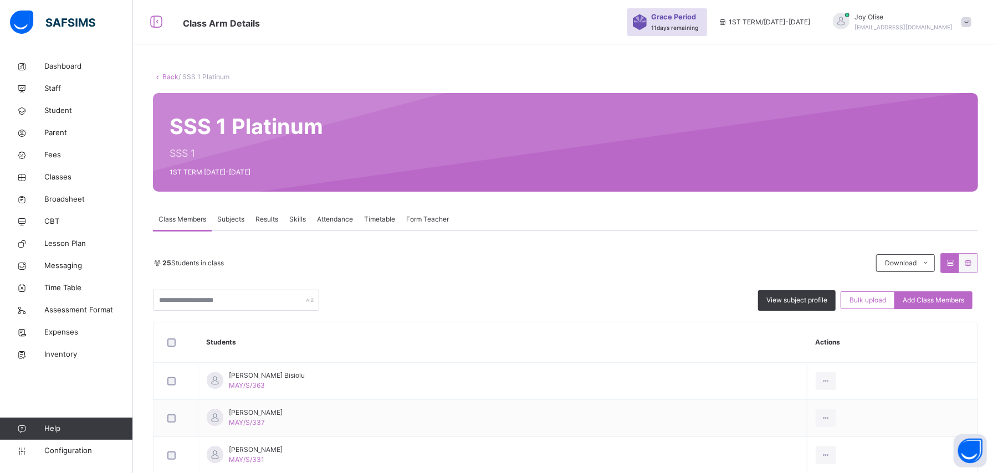
click at [165, 78] on link "Back" at bounding box center [170, 77] width 16 height 8
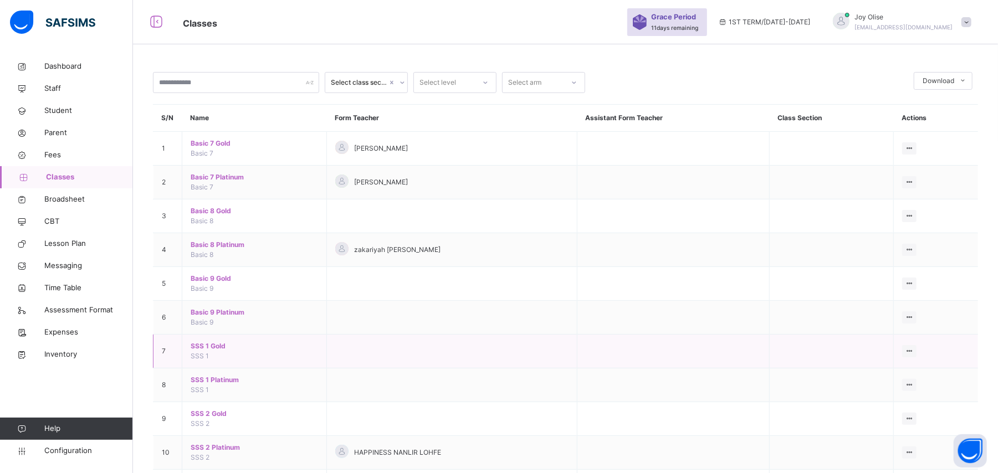
click at [207, 344] on span "SSS 1 Gold" at bounding box center [255, 346] width 128 height 10
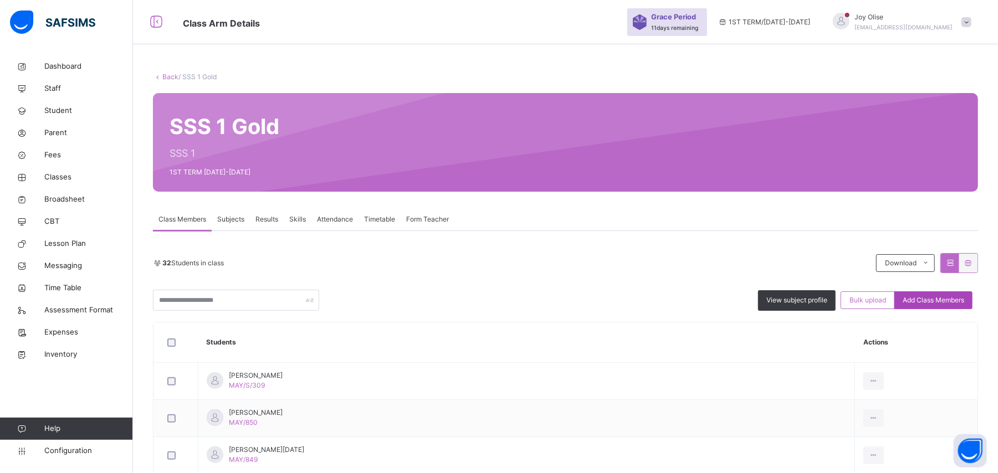
click at [939, 303] on span "Add Class Members" at bounding box center [934, 300] width 62 height 10
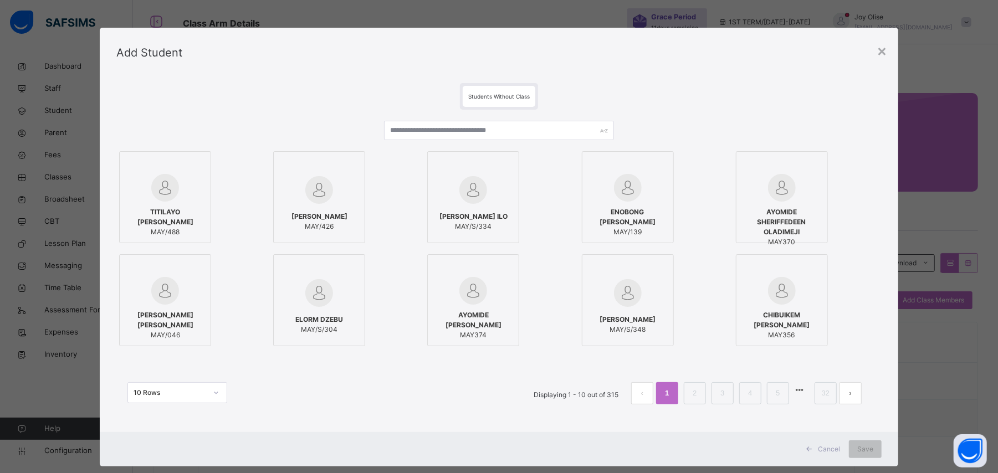
click at [883, 49] on div "×" at bounding box center [882, 50] width 11 height 23
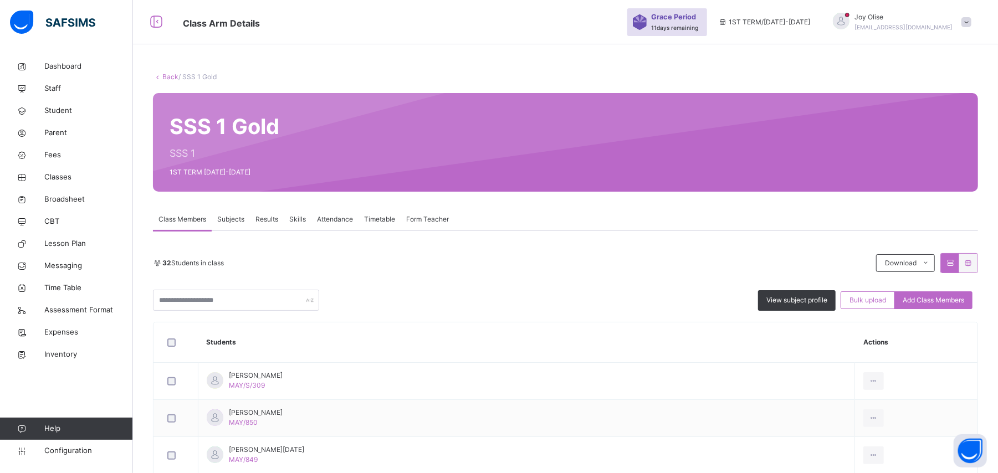
click at [939, 304] on span "Add Class Members" at bounding box center [934, 300] width 62 height 10
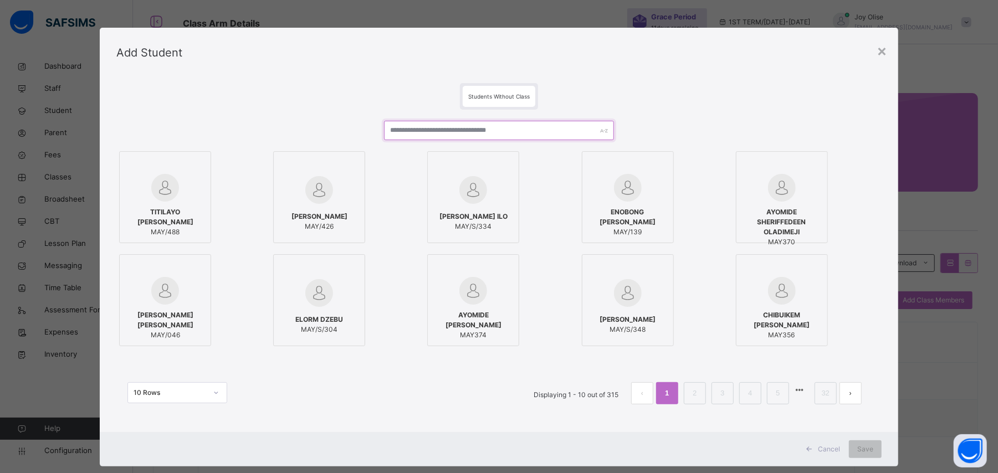
click at [477, 131] on input "text" at bounding box center [499, 130] width 230 height 19
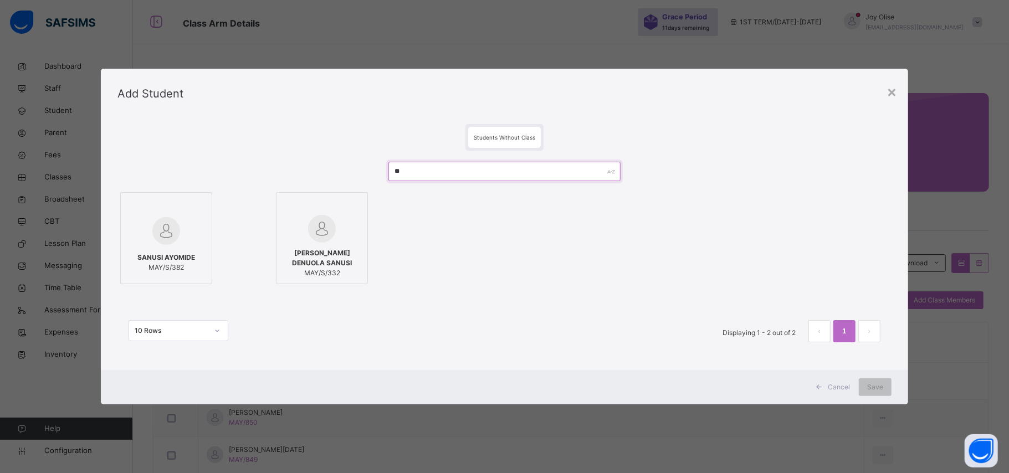
type input "*"
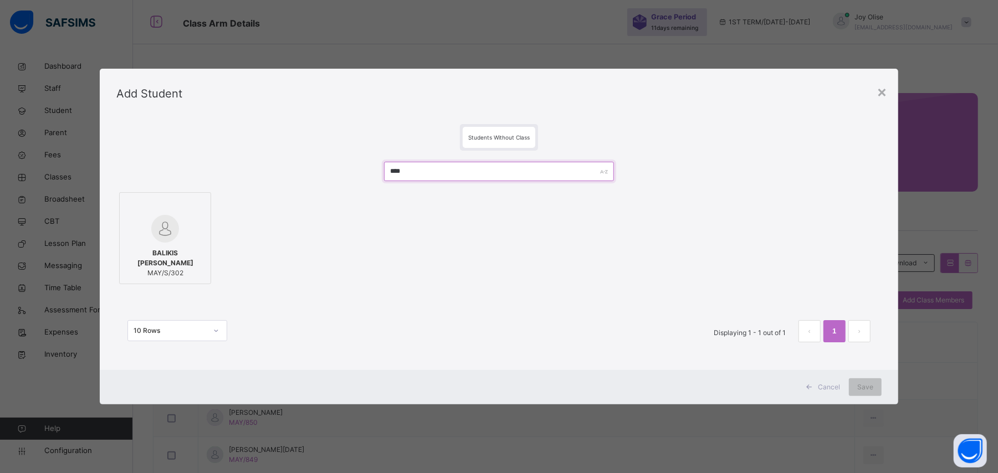
type input "****"
click at [834, 391] on span "Cancel" at bounding box center [829, 388] width 22 height 10
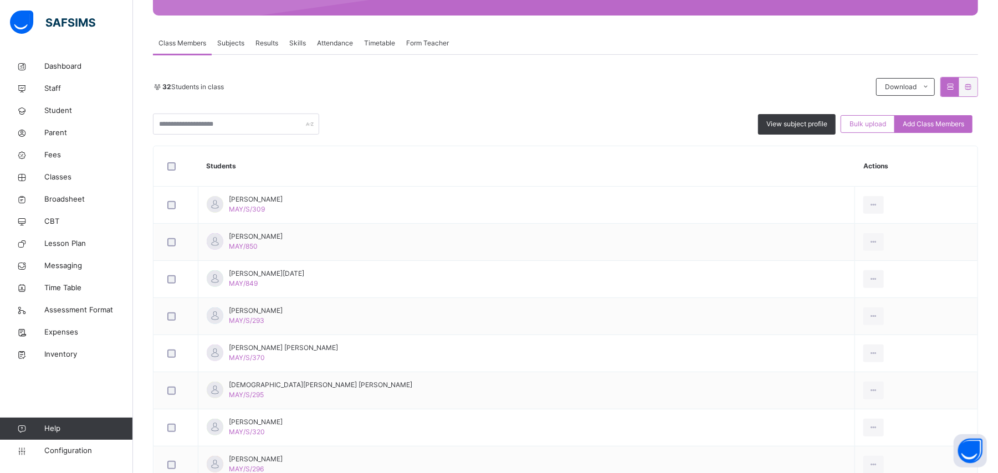
scroll to position [198, 0]
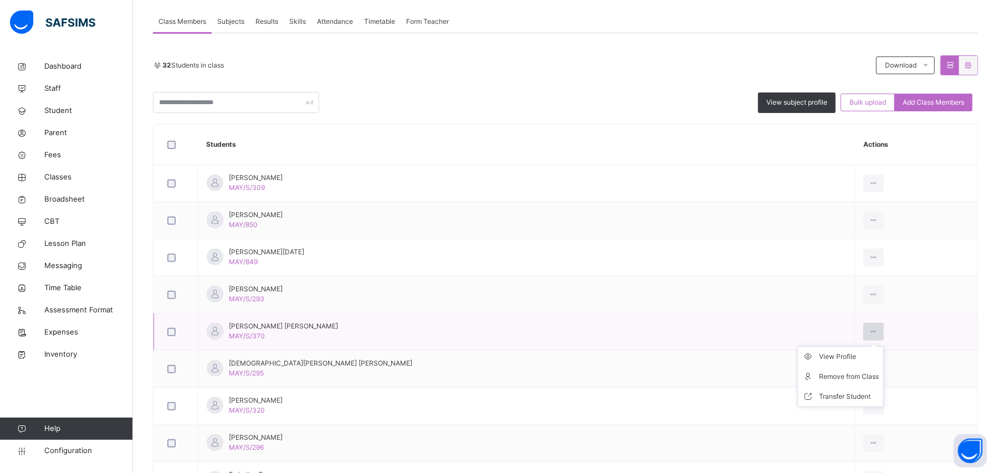
click at [869, 330] on icon at bounding box center [873, 332] width 9 height 10
click at [819, 377] on div "Remove from Class" at bounding box center [849, 376] width 60 height 11
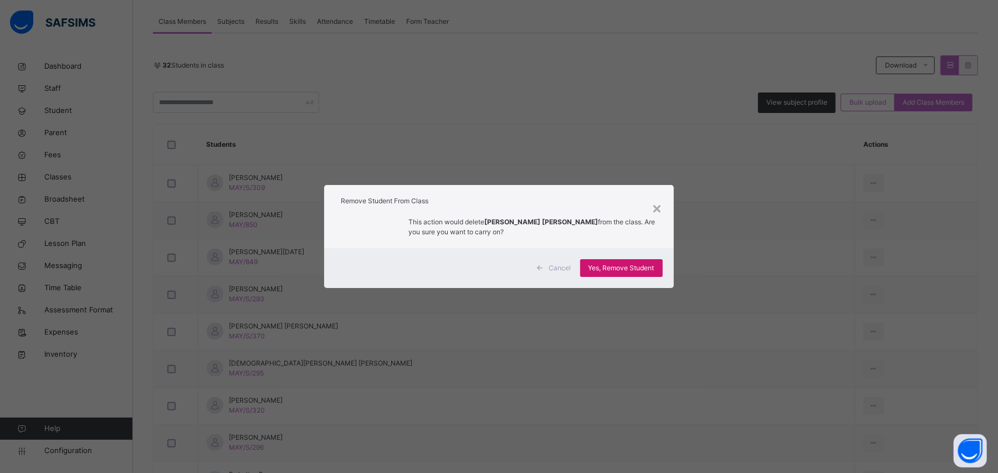
click at [587, 259] on div "Yes, Remove Student" at bounding box center [621, 268] width 83 height 18
click at [601, 267] on span "Yes, Remove Student" at bounding box center [622, 268] width 66 height 10
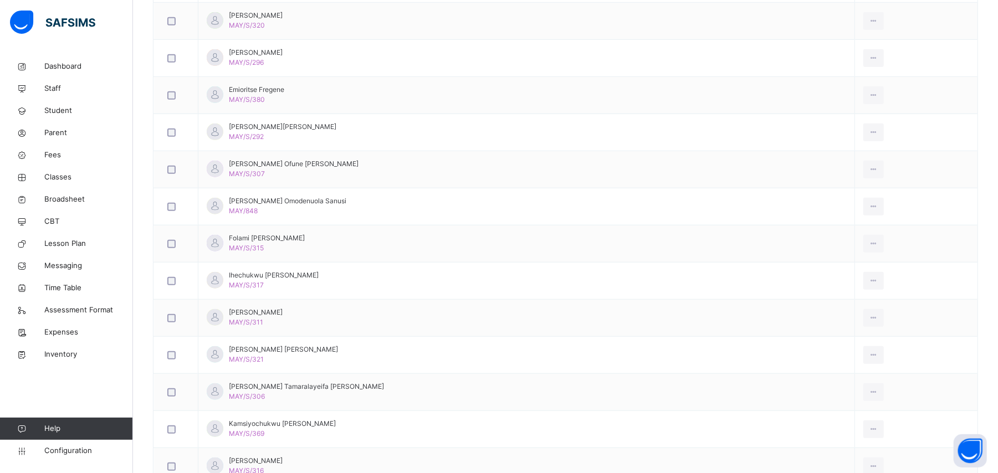
scroll to position [549, 0]
click at [819, 174] on div "Remove from Class" at bounding box center [849, 174] width 60 height 11
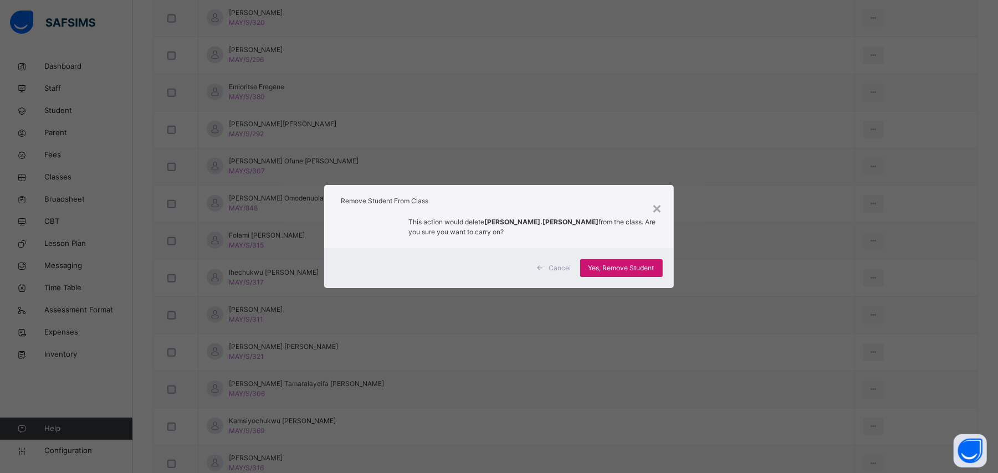
click at [644, 269] on span "Yes, Remove Student" at bounding box center [622, 268] width 66 height 10
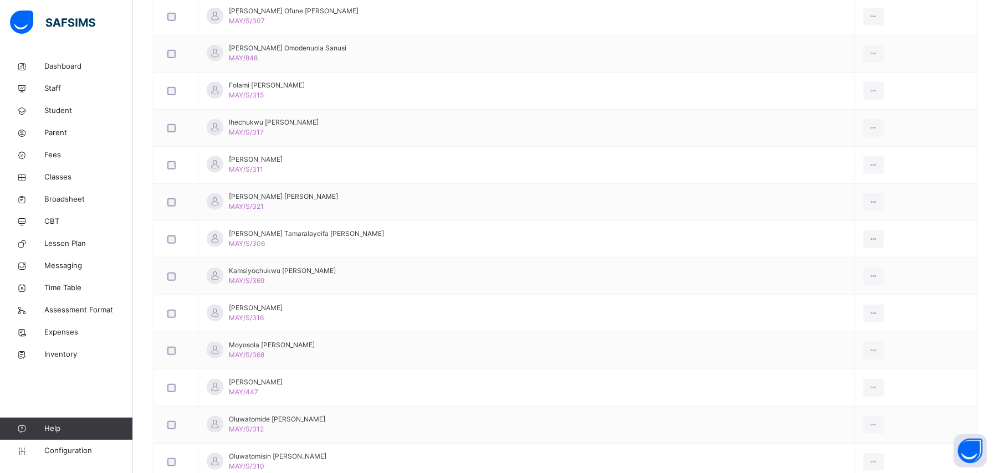
scroll to position [664, 0]
click at [819, 288] on div "Remove from Class" at bounding box center [849, 282] width 60 height 11
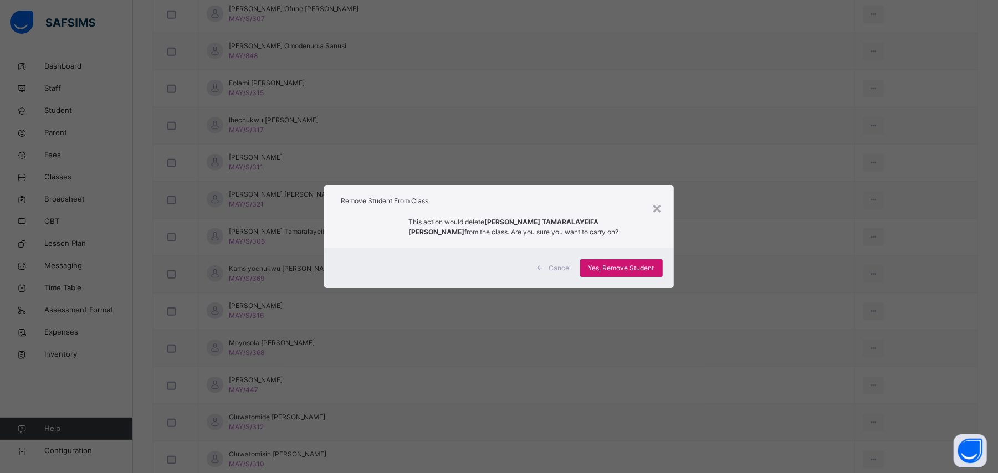
click at [613, 264] on span "Yes, Remove Student" at bounding box center [622, 268] width 66 height 10
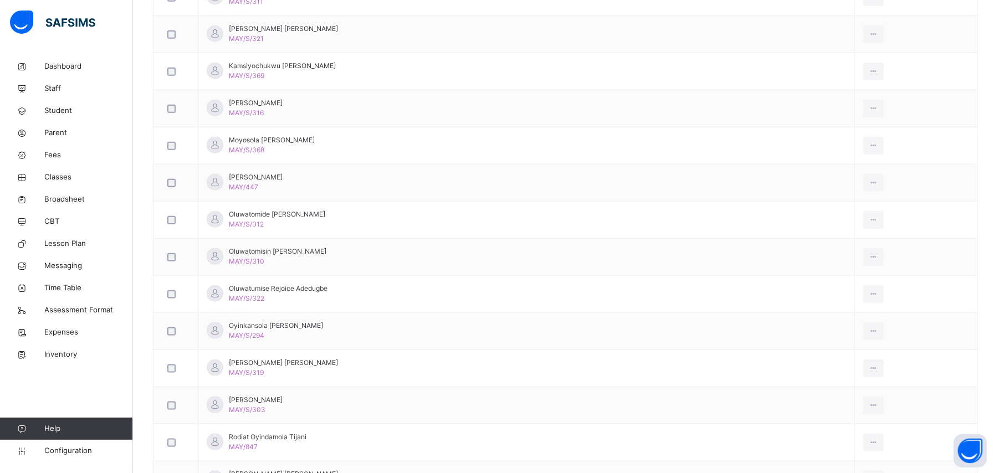
scroll to position [832, 0]
click at [819, 417] on div "Remove from Class" at bounding box center [849, 411] width 60 height 11
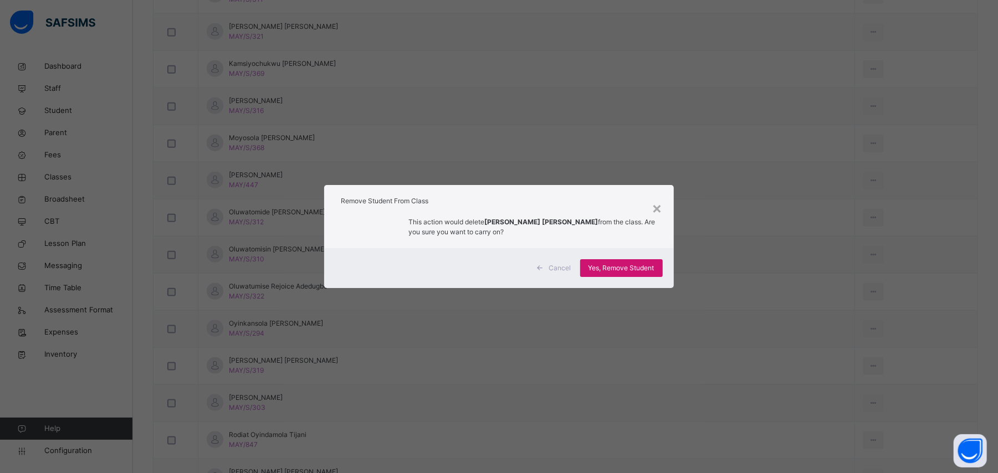
click at [601, 265] on span "Yes, Remove Student" at bounding box center [622, 268] width 66 height 10
click at [608, 269] on div "Yes, Remove Student" at bounding box center [621, 268] width 83 height 18
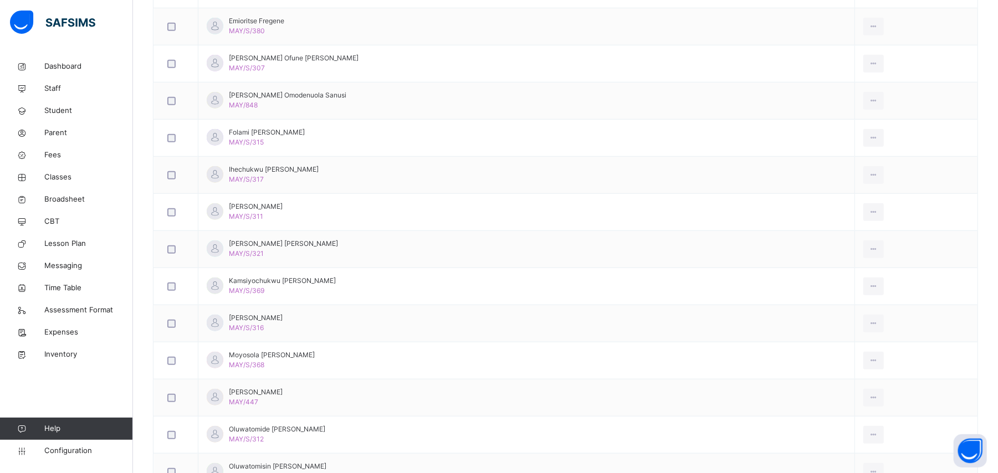
scroll to position [595, 0]
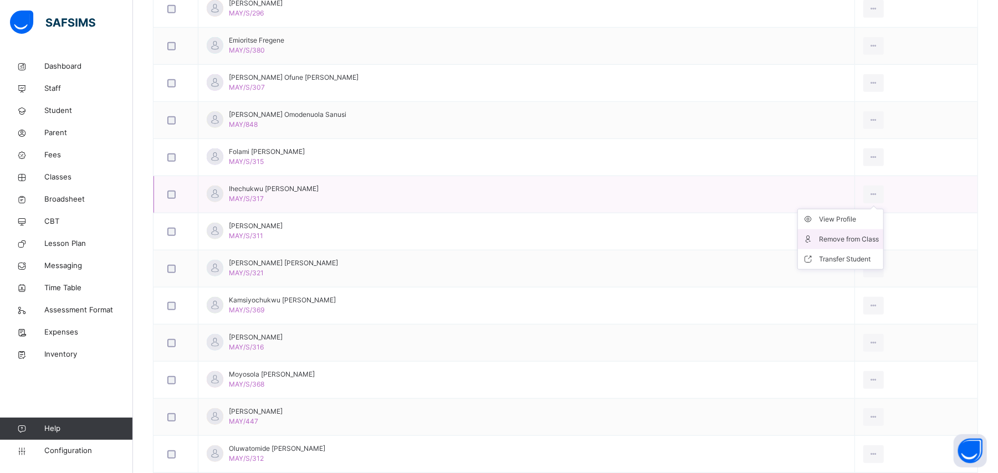
click at [819, 241] on div "Remove from Class" at bounding box center [849, 239] width 60 height 11
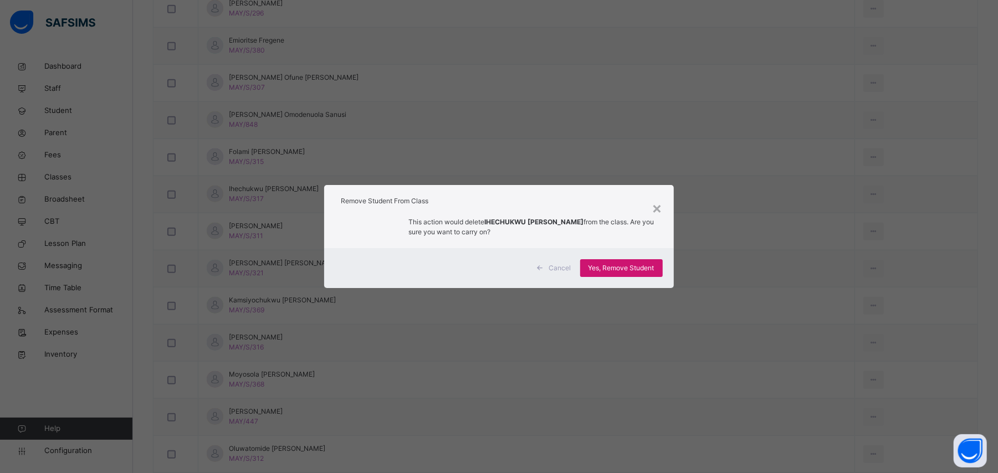
click at [651, 266] on span "Yes, Remove Student" at bounding box center [622, 268] width 66 height 10
click at [634, 269] on span "Yes, Remove Student" at bounding box center [622, 268] width 66 height 10
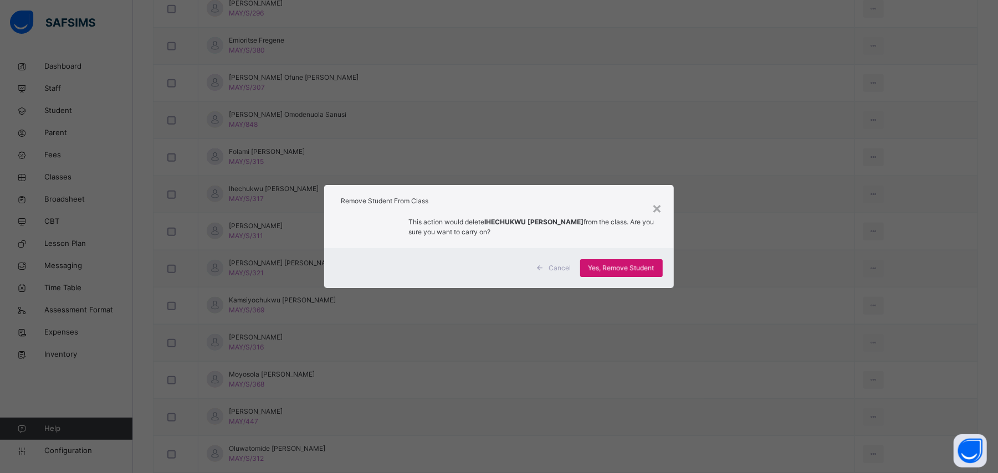
click at [634, 269] on span "Yes, Remove Student" at bounding box center [622, 268] width 66 height 10
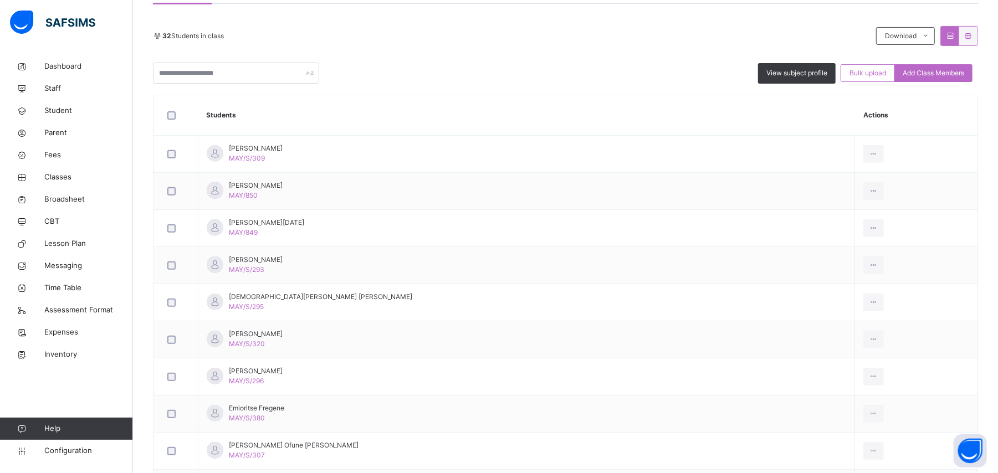
scroll to position [230, 0]
